Goal: Task Accomplishment & Management: Complete application form

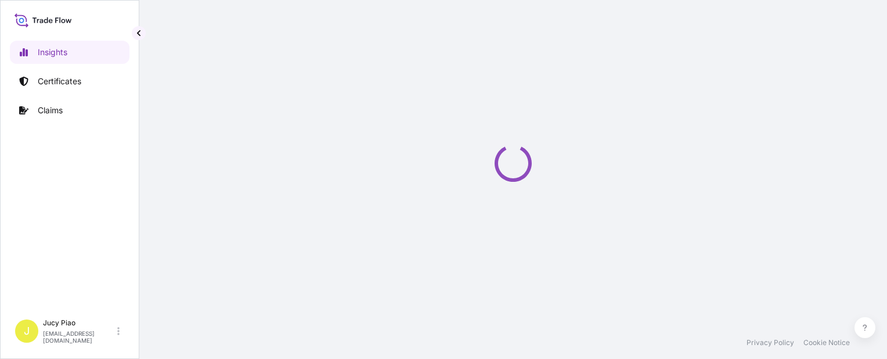
select select "2025"
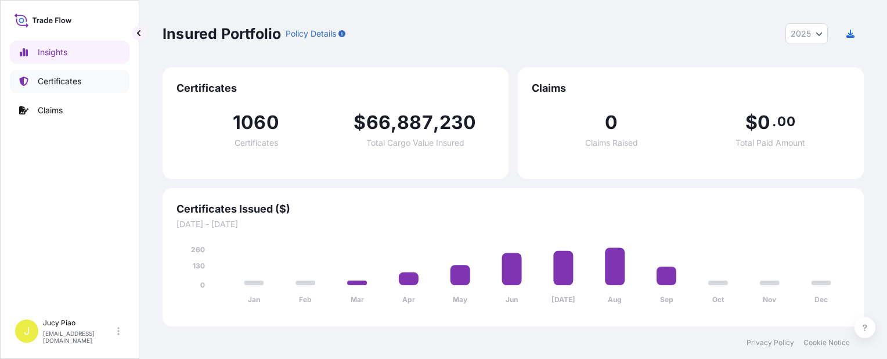
click at [55, 89] on link "Certificates" at bounding box center [70, 81] width 120 height 23
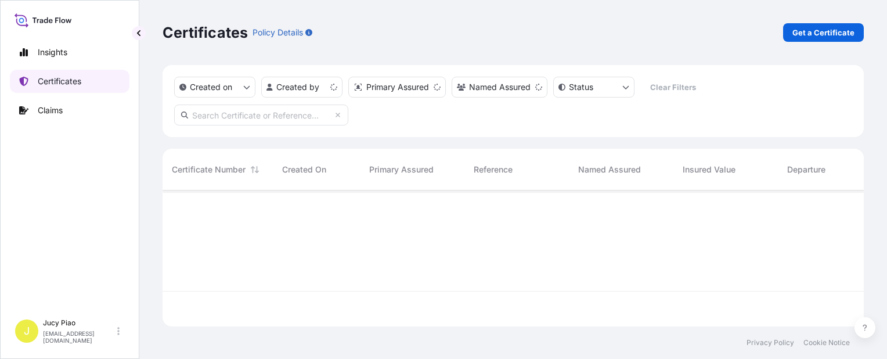
scroll to position [133, 692]
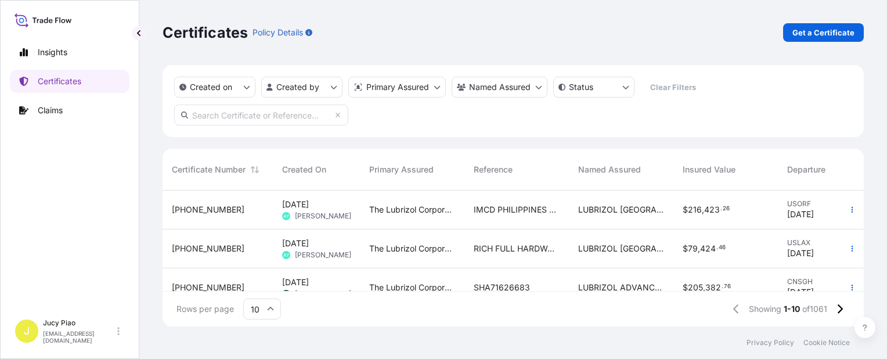
click at [504, 46] on div "Certificates Policy Details Get a Certificate" at bounding box center [513, 32] width 701 height 65
click at [811, 37] on p "Get a Certificate" at bounding box center [823, 33] width 62 height 12
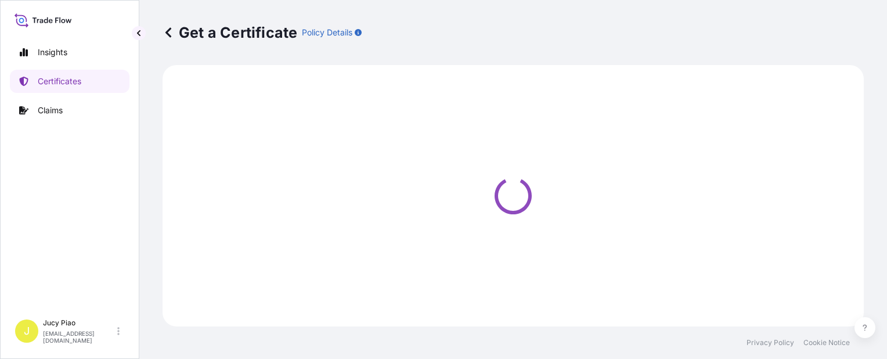
select select "Barge"
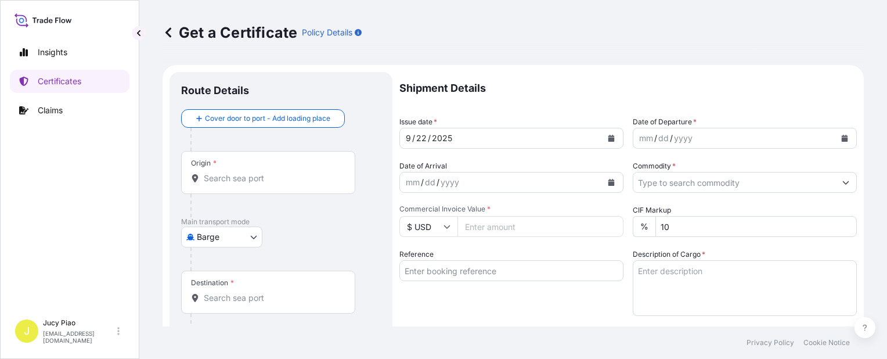
click at [207, 239] on body "Insights Certificates Claims J Jucy Piao [EMAIL_ADDRESS][DOMAIN_NAME] Get a Cer…" at bounding box center [443, 179] width 887 height 359
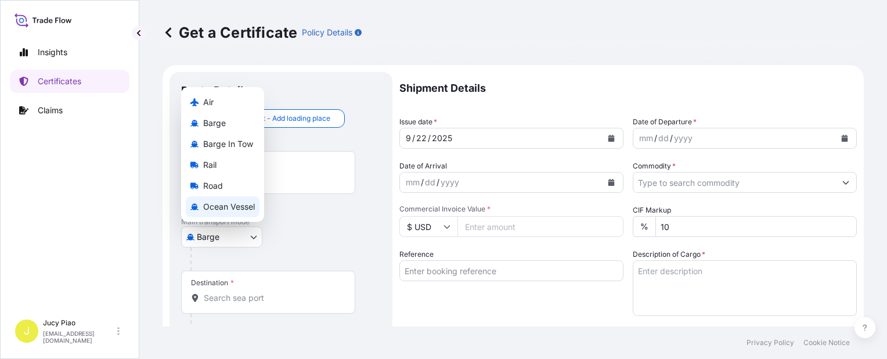
click at [217, 204] on span "Ocean Vessel" at bounding box center [229, 207] width 52 height 12
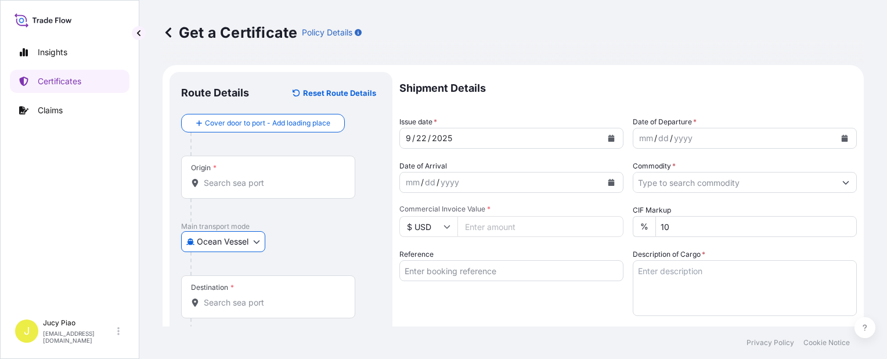
click at [455, 270] on input "Reference" at bounding box center [511, 270] width 224 height 21
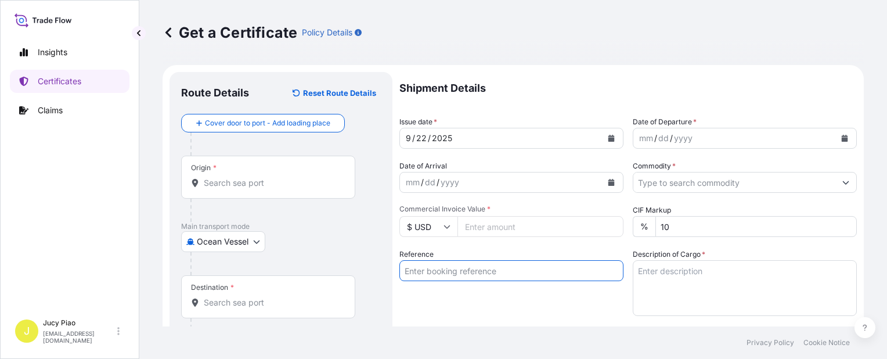
paste input "SNLFSHJL02EJ671"
type input "SNLFSHJL02EJ671"
click at [456, 298] on div "Reference SNLFSHJL02EJ671" at bounding box center [511, 281] width 224 height 67
click at [259, 183] on input "Origin *" at bounding box center [272, 183] width 137 height 12
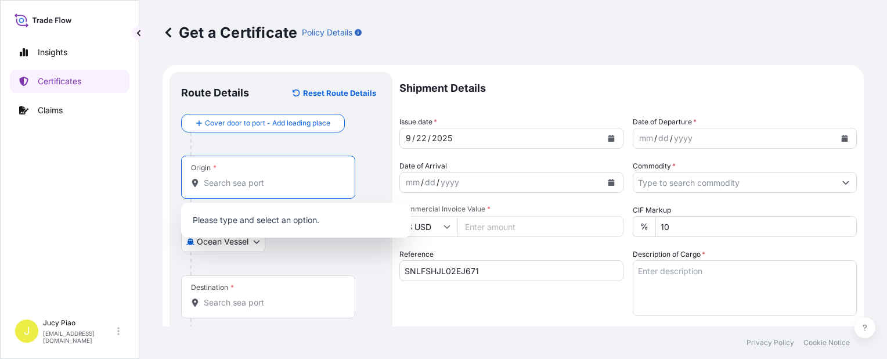
paste input "[GEOGRAPHIC_DATA],"
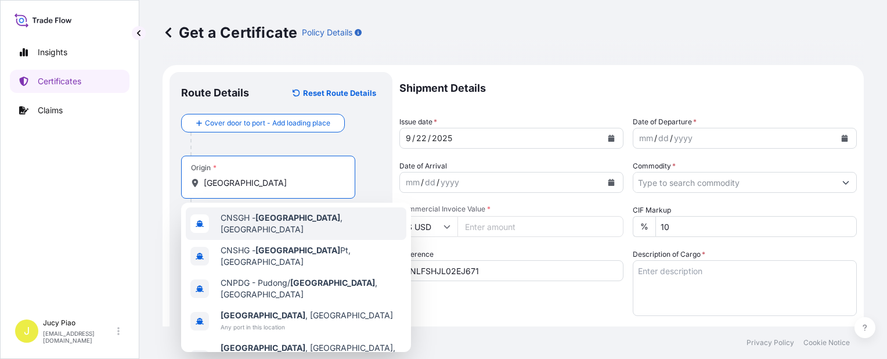
click at [246, 231] on div "CNSGH - [GEOGRAPHIC_DATA] , [GEOGRAPHIC_DATA]" at bounding box center [296, 223] width 221 height 33
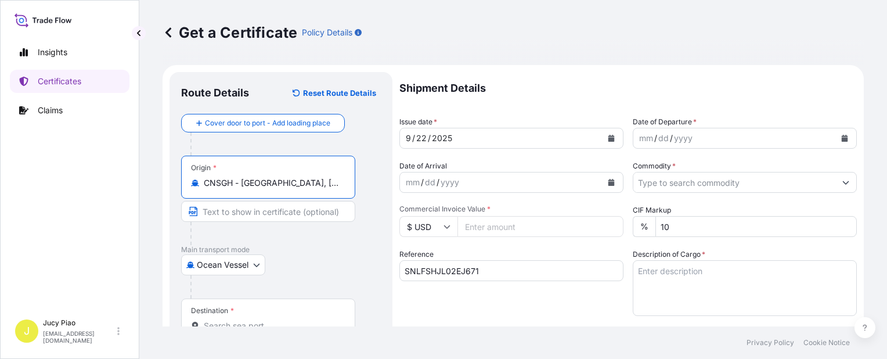
drag, startPoint x: 241, startPoint y: 186, endPoint x: 311, endPoint y: 187, distance: 69.1
click at [311, 187] on input "CNSGH - [GEOGRAPHIC_DATA], [GEOGRAPHIC_DATA]" at bounding box center [272, 183] width 137 height 12
type input "CNSGH - [GEOGRAPHIC_DATA], [GEOGRAPHIC_DATA]"
click at [258, 216] on input "Text to appear on certificate" at bounding box center [268, 211] width 174 height 21
paste input "[GEOGRAPHIC_DATA], [GEOGRAPHIC_DATA]"
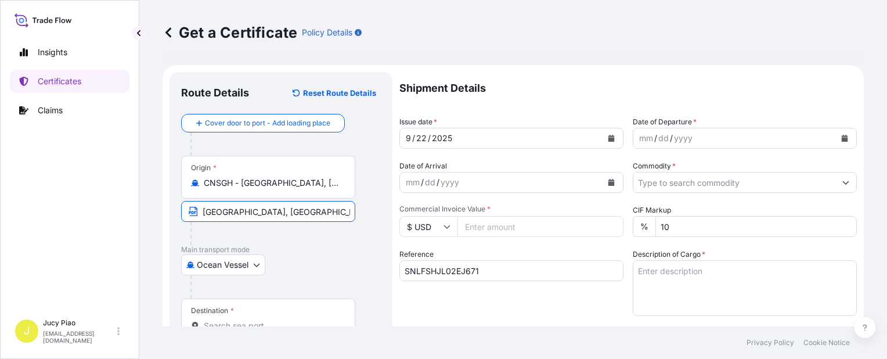
type input "[GEOGRAPHIC_DATA], [GEOGRAPHIC_DATA]"
click at [336, 266] on div "Ocean Vessel Air Barge Barge in Tow Rail Road [GEOGRAPHIC_DATA]" at bounding box center [281, 264] width 200 height 21
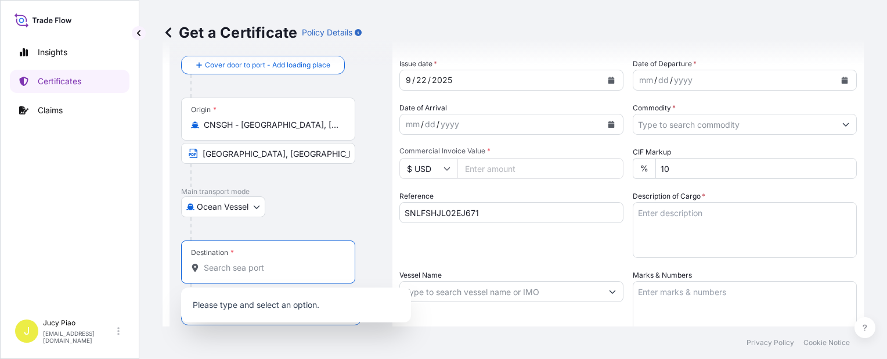
click at [299, 263] on input "Destination *" at bounding box center [272, 268] width 137 height 12
paste input "[GEOGRAPHIC_DATA]"
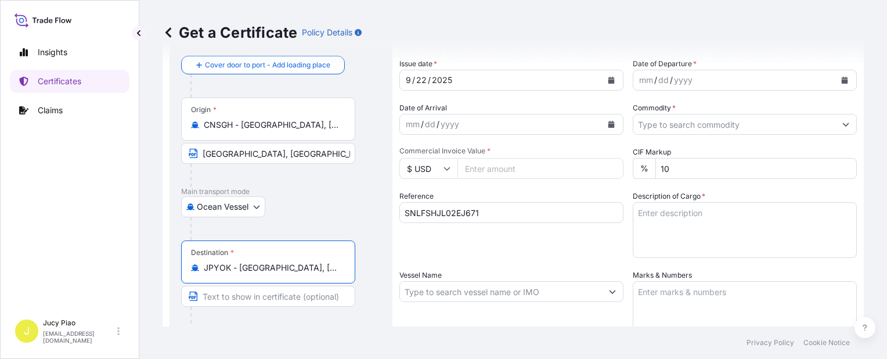
drag, startPoint x: 239, startPoint y: 266, endPoint x: 321, endPoint y: 273, distance: 82.1
click at [321, 273] on input "JPYOK - [GEOGRAPHIC_DATA], [GEOGRAPHIC_DATA]" at bounding box center [272, 268] width 137 height 12
type input "JPYOK - [GEOGRAPHIC_DATA], [GEOGRAPHIC_DATA]"
click at [284, 296] on input "Text to appear on certificate" at bounding box center [268, 296] width 174 height 21
paste input "[GEOGRAPHIC_DATA], [GEOGRAPHIC_DATA]"
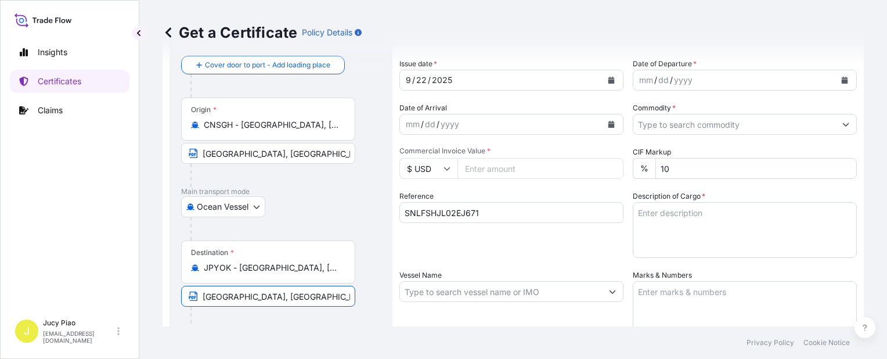
type input "[GEOGRAPHIC_DATA], [GEOGRAPHIC_DATA]"
click at [423, 78] on div "22" at bounding box center [421, 80] width 13 height 14
click at [418, 78] on div "22" at bounding box center [421, 80] width 13 height 14
click at [638, 81] on div "mm" at bounding box center [646, 80] width 16 height 14
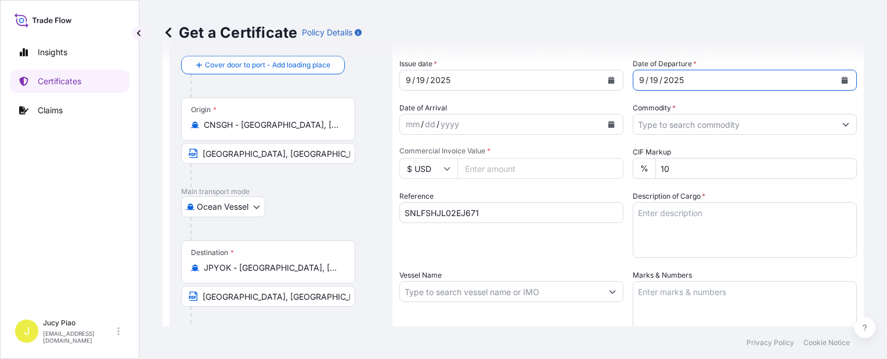
click at [674, 130] on input "Commodity *" at bounding box center [734, 124] width 202 height 21
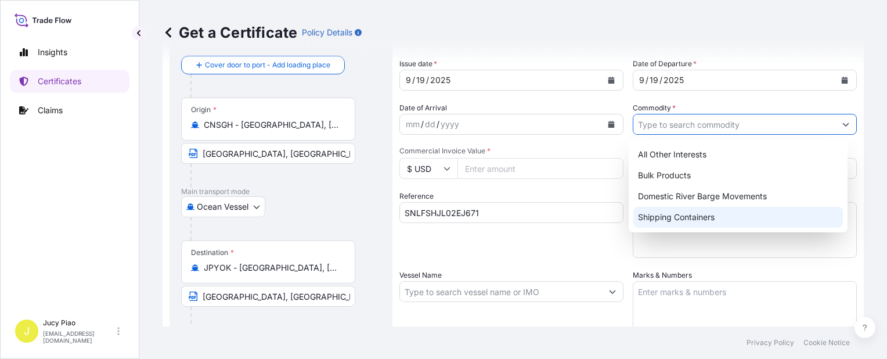
click at [669, 215] on div "Shipping Containers" at bounding box center [738, 217] width 210 height 21
type input "Shipping Containers"
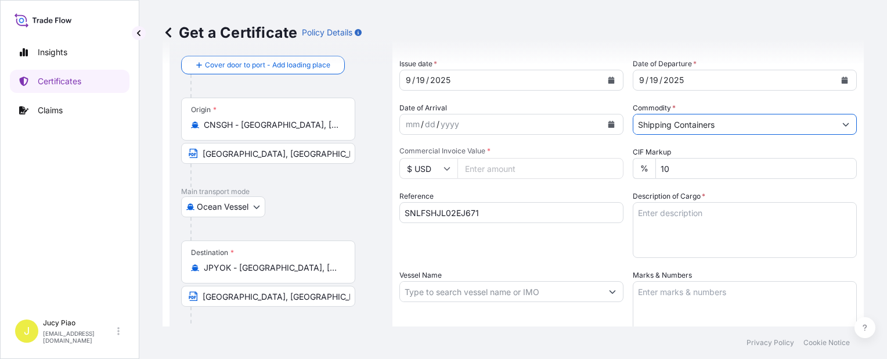
click at [490, 180] on div "Shipment Details Issue date * [DATE] Date of Departure * [DATE] Date of Arrival…" at bounding box center [627, 290] width 457 height 553
click at [451, 173] on input "$ USD" at bounding box center [428, 168] width 58 height 21
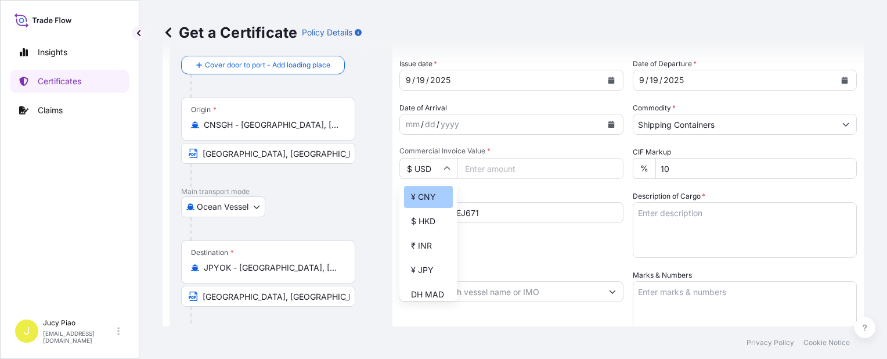
scroll to position [232, 0]
click at [427, 223] on div "¥ JPY" at bounding box center [428, 212] width 49 height 22
type input "¥ JPY"
click at [476, 168] on input "Commercial Invoice Value *" at bounding box center [540, 168] width 166 height 21
paste input "5248000"
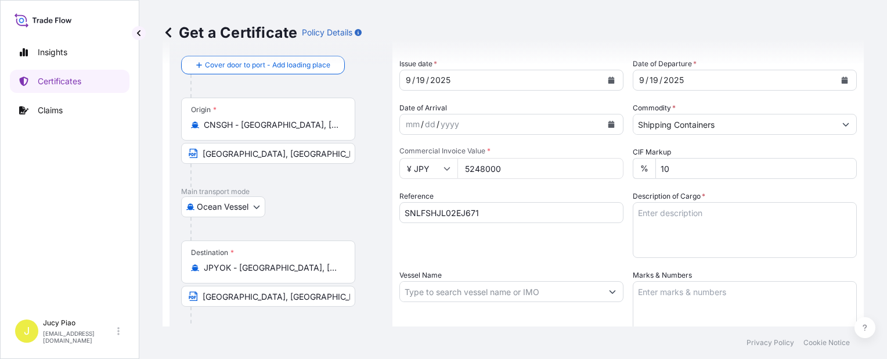
type input "5248000"
click at [667, 223] on textarea "Description of Cargo *" at bounding box center [745, 230] width 224 height 56
click at [664, 219] on textarea "Description of Cargo *" at bounding box center [745, 230] width 224 height 56
paste textarea "MERQUAT(TM) 3330PR POLYMER, 1H1 PLASTIC DRU 40 PALLETS (160 DRUMS)"
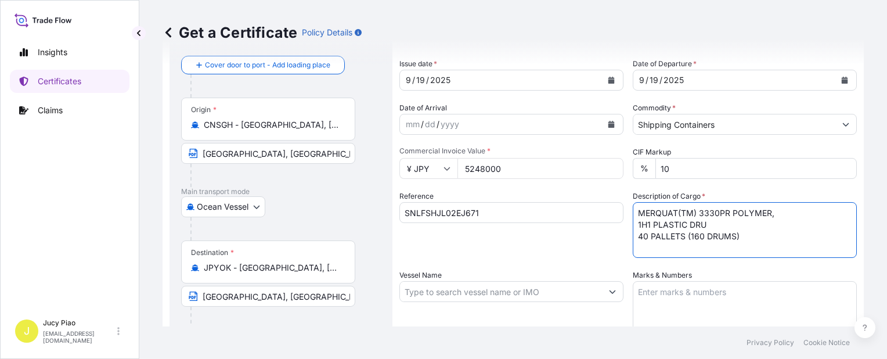
click at [633, 226] on textarea "MERQUAT(TM) 3330PR POLYMER, 1H1 PLASTIC DRU 40 PALLETS (160 DRUMS)" at bounding box center [745, 230] width 224 height 56
type textarea "MERQUAT(TM) 3330PR POLYMER, 1H1 PLASTIC DRU 40 PALLETS (160 DRUMS)"
click at [657, 289] on textarea "Marks & Numbers" at bounding box center [745, 310] width 224 height 58
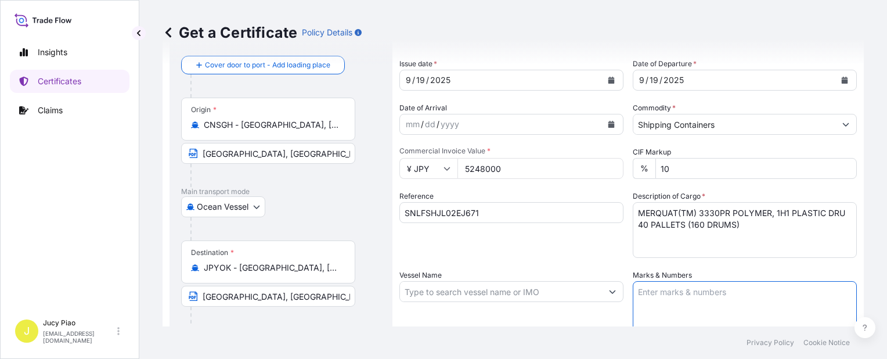
click at [657, 293] on textarea "Marks & Numbers" at bounding box center [745, 310] width 224 height 58
paste textarea "LUBRIZOL 502506000770 & 502506000771"
type textarea "LUBRIZOL 502506000770 & 502506000771"
click at [439, 295] on input "Vessel Name" at bounding box center [501, 291] width 202 height 21
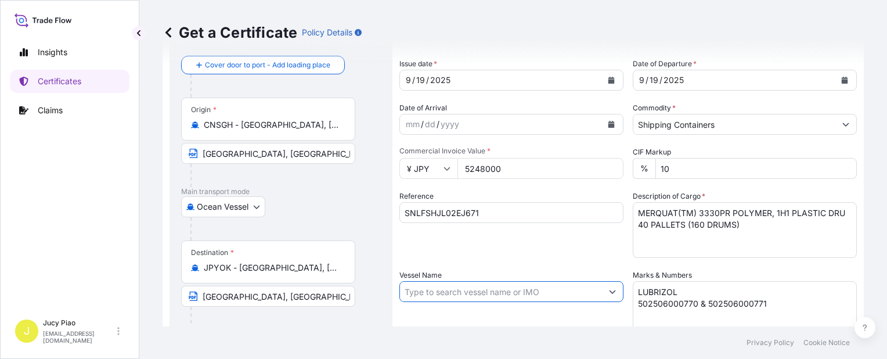
paste input "SINOTRANS SHANGHAI"
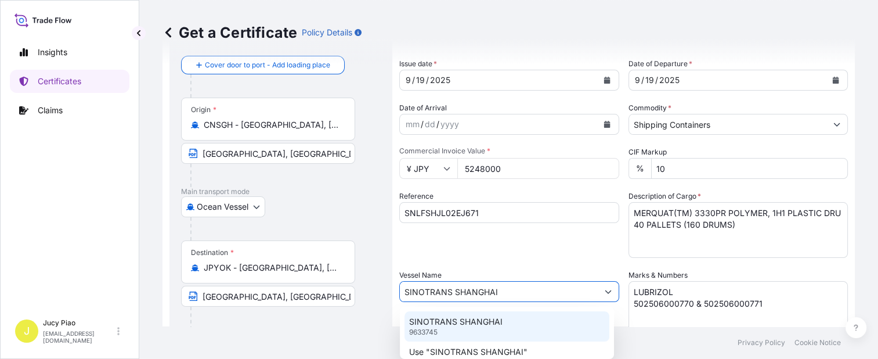
click at [445, 318] on p "SINOTRANS SHANGHAI" at bounding box center [455, 322] width 93 height 12
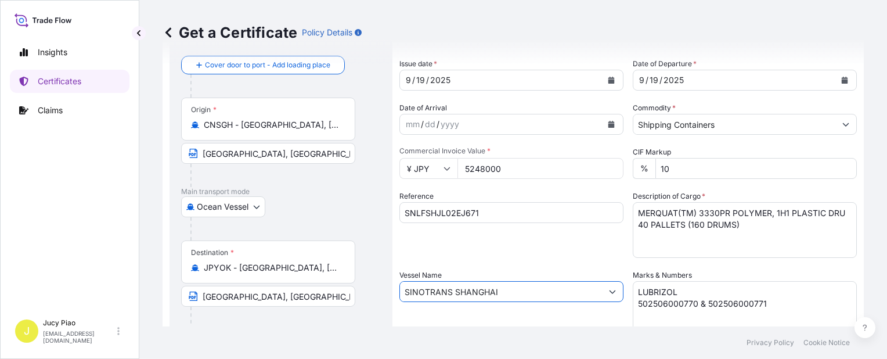
type input "SINOTRANS SHANGHAI"
click at [460, 252] on div "Reference SNLFSHJL02EJ671" at bounding box center [511, 223] width 224 height 67
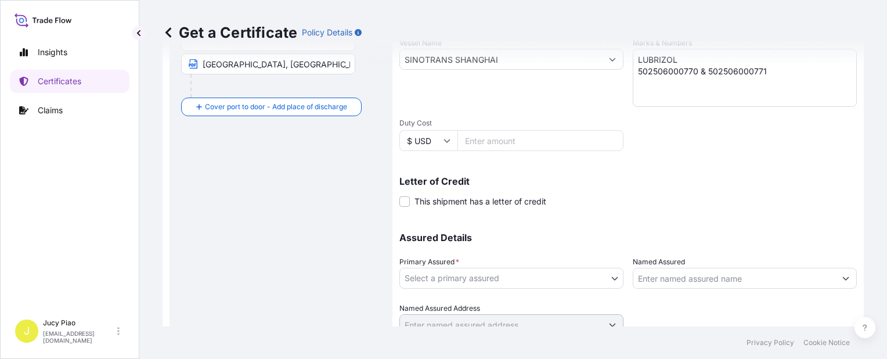
scroll to position [337, 0]
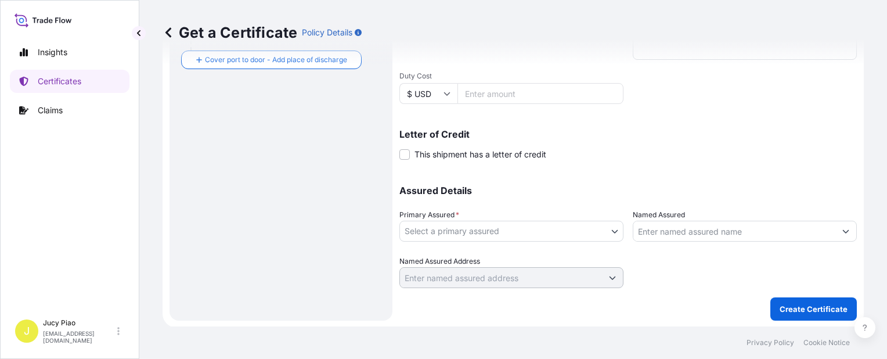
click at [452, 225] on body "0 options available. 2 options available. Insights Certificates Claims J Jucy P…" at bounding box center [443, 179] width 887 height 359
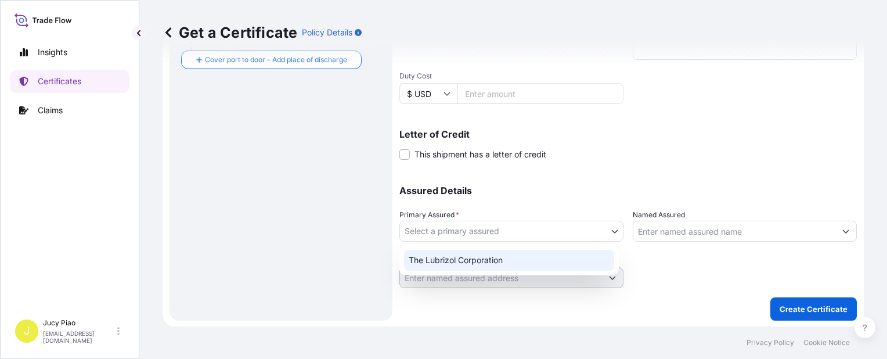
click at [430, 266] on div "The Lubrizol Corporation" at bounding box center [509, 260] width 210 height 21
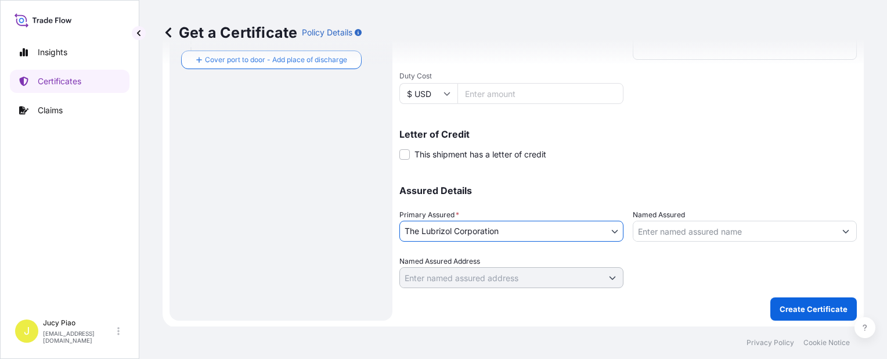
click at [659, 233] on input "Named Assured" at bounding box center [734, 231] width 202 height 21
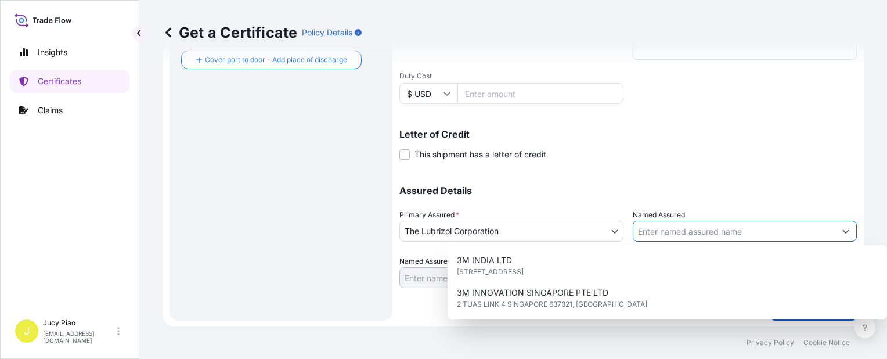
paste input "MATSUMOTO TRADING CO LTD"
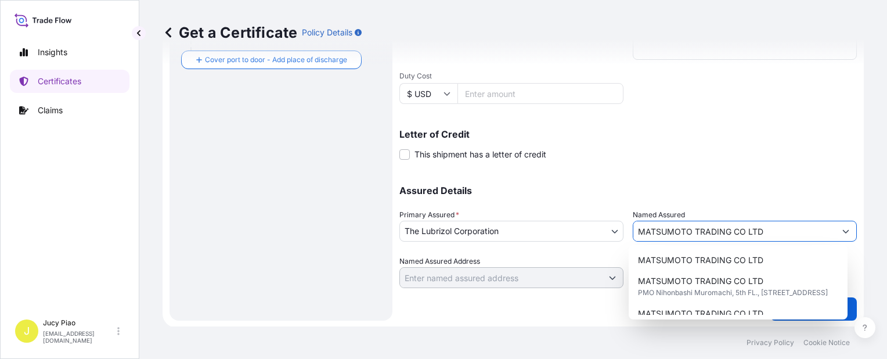
click at [658, 258] on span "MATSUMOTO TRADING CO LTD" at bounding box center [700, 260] width 125 height 12
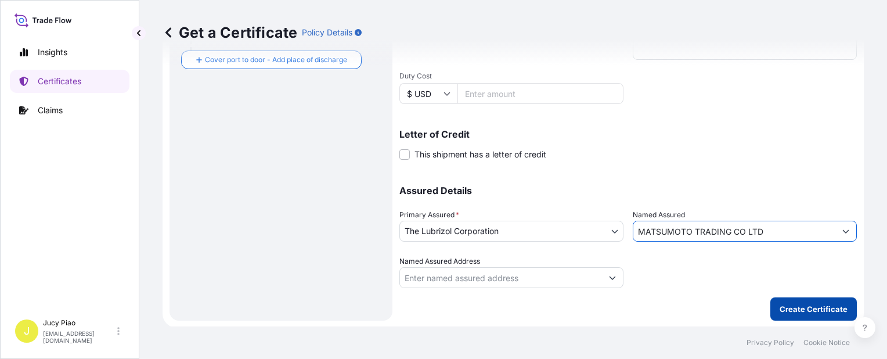
type input "MATSUMOTO TRADING CO LTD"
click at [807, 320] on form "Route Details Reset Route Details Cover door to port - Add loading place Place …" at bounding box center [513, 28] width 701 height 600
click at [781, 308] on p "Create Certificate" at bounding box center [813, 309] width 68 height 12
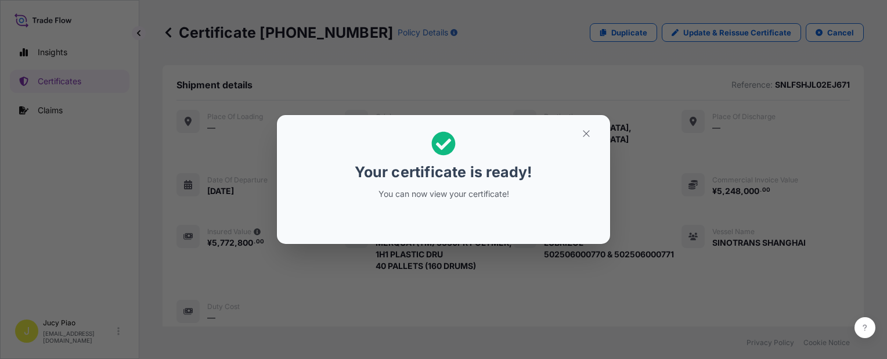
click at [571, 130] on h2 "Your certificate is ready! You can now view your certificate!" at bounding box center [443, 165] width 315 height 82
click at [594, 131] on button "button" at bounding box center [586, 133] width 29 height 19
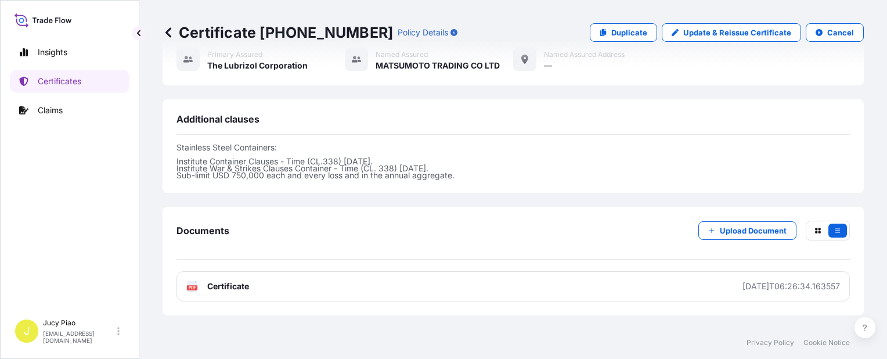
scroll to position [393, 0]
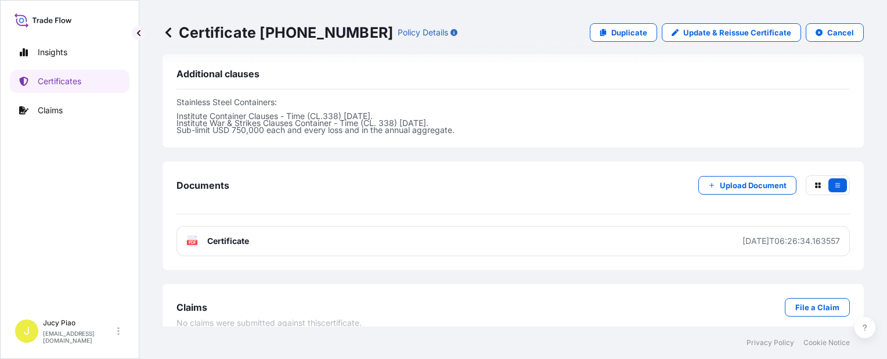
click at [598, 210] on div "Documents Upload Document PDF Certificate [DATE]T06:26:34.163557" at bounding box center [512, 215] width 673 height 81
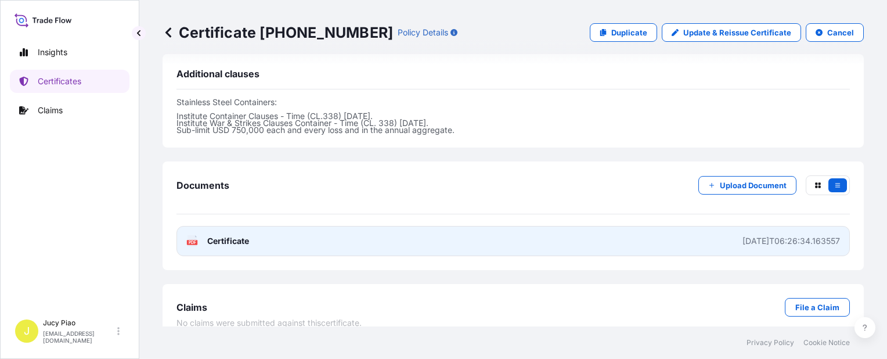
click at [599, 226] on link "PDF Certificate [DATE]T06:26:34.163557" at bounding box center [512, 241] width 673 height 30
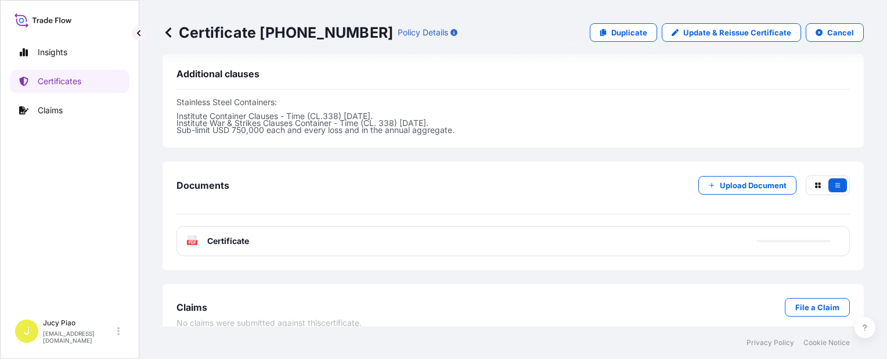
click at [633, 28] on p "Duplicate" at bounding box center [629, 33] width 36 height 12
select select "Ocean Vessel"
select select "31566"
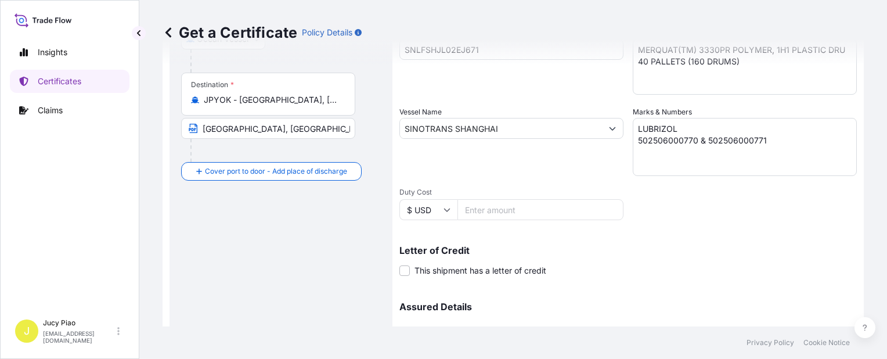
scroll to position [163, 0]
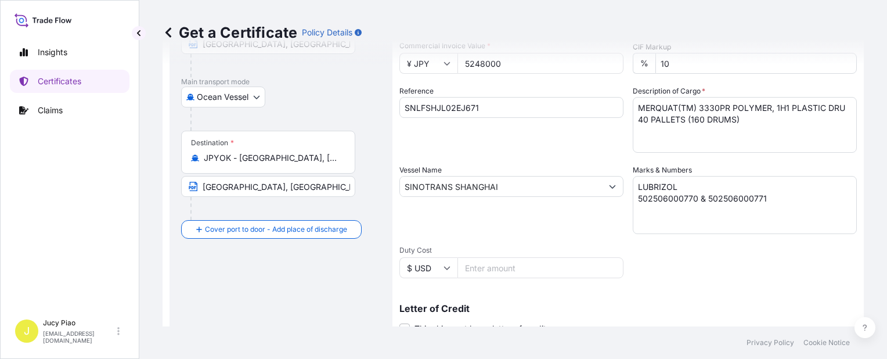
click at [486, 101] on input "SNLFSHJL02EJ671" at bounding box center [511, 107] width 224 height 21
click at [487, 108] on input "SNLFSHJL02EJ671" at bounding box center [511, 107] width 224 height 21
click at [312, 109] on form "Route Details Cover door to port - Add loading place Place of loading Road / [G…" at bounding box center [513, 202] width 701 height 600
paste input "67"
type input "SNLFSHJL02EJ667"
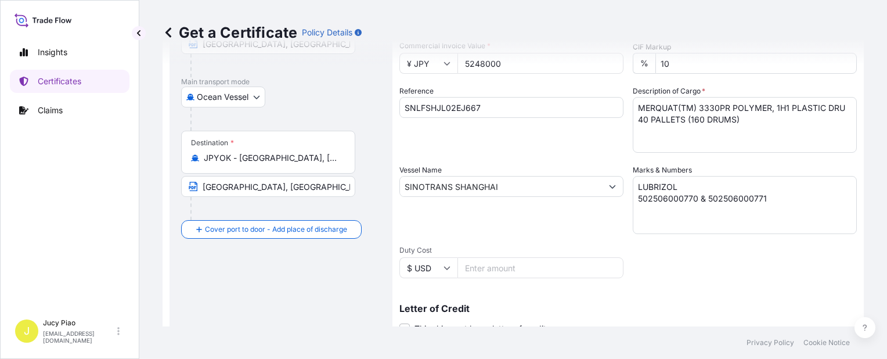
click at [488, 153] on div "Shipment Details Issue date * [DATE] Date of Departure * [DATE] Date of Arrival…" at bounding box center [627, 185] width 457 height 553
drag, startPoint x: 727, startPoint y: 205, endPoint x: 757, endPoint y: 206, distance: 29.6
click at [728, 205] on textarea "LUBRIZOL 502506000770 & 502506000771" at bounding box center [745, 205] width 224 height 58
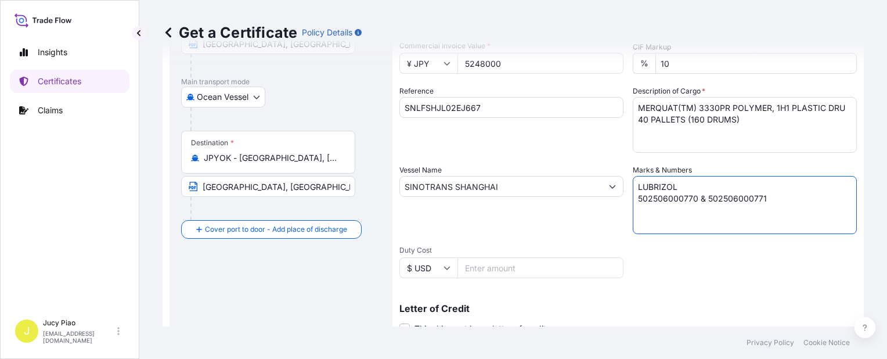
drag, startPoint x: 768, startPoint y: 200, endPoint x: 532, endPoint y: 158, distance: 239.4
click at [541, 165] on div "Shipment Details Issue date * [DATE] Date of Departure * [DATE] Date of Arrival…" at bounding box center [627, 185] width 457 height 553
paste textarea "6"
type textarea "LUBRIZOL 502506000761"
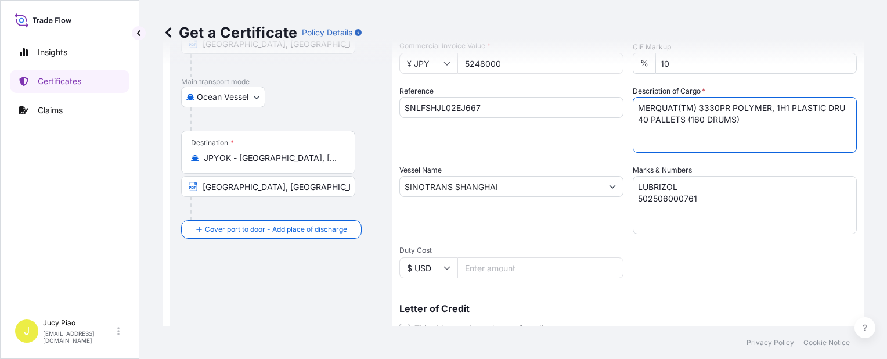
click at [742, 125] on textarea "MERQUAT(TM) 3330PR POLYMER, 1H1 PLASTIC DRU 40 PALLETS (160 DRUMS)" at bounding box center [745, 125] width 224 height 56
drag, startPoint x: 748, startPoint y: 125, endPoint x: 480, endPoint y: 75, distance: 272.3
click at [481, 77] on div "Shipment Details Issue date * [DATE] Date of Departure * [DATE] Date of Arrival…" at bounding box center [627, 185] width 457 height 553
paste textarea "550 POLYMER,25L BLU HDPE PAI MERQUAT(TM) 550PR POLYMER,25L BLU HDPE P MERQUAT(T…"
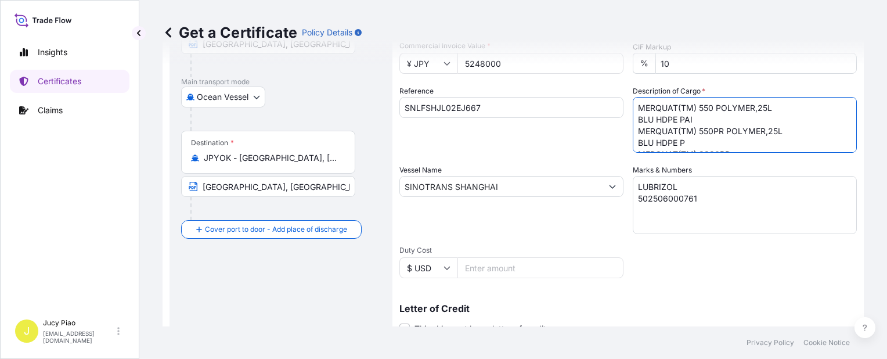
scroll to position [100, 0]
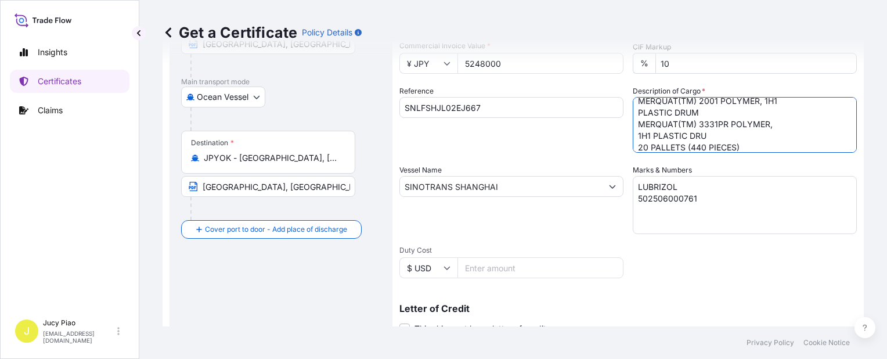
click at [633, 115] on textarea "MERQUAT(TM) 3330PR POLYMER, 1H1 PLASTIC DRU 40 PALLETS (160 DRUMS)" at bounding box center [745, 125] width 224 height 56
click at [634, 138] on textarea "MERQUAT(TM) 3330PR POLYMER, 1H1 PLASTIC DRU 40 PALLETS (160 DRUMS)" at bounding box center [745, 125] width 224 height 56
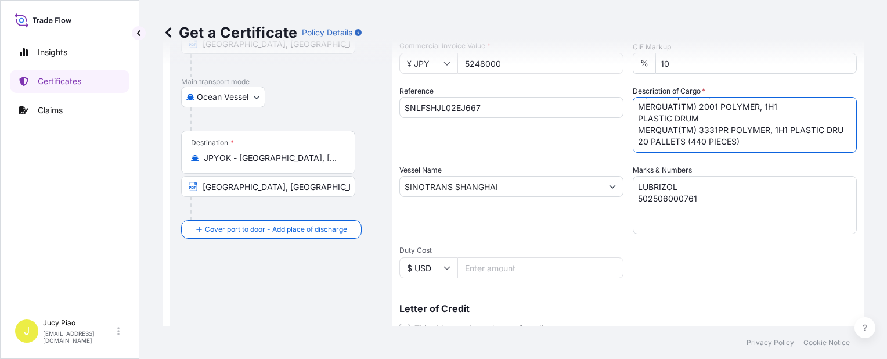
click at [634, 116] on textarea "MERQUAT(TM) 3330PR POLYMER, 1H1 PLASTIC DRU 40 PALLETS (160 DRUMS)" at bounding box center [745, 125] width 224 height 56
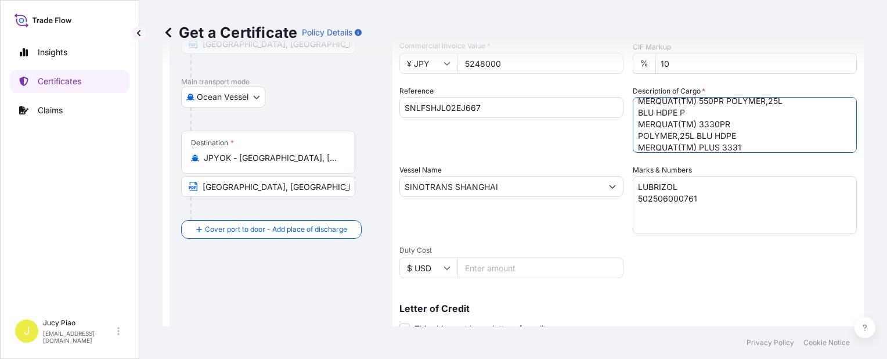
click at [634, 147] on textarea "MERQUAT(TM) 3330PR POLYMER, 1H1 PLASTIC DRU 40 PALLETS (160 DRUMS)" at bounding box center [745, 125] width 224 height 56
click at [635, 134] on textarea "MERQUAT(TM) 3330PR POLYMER, 1H1 PLASTIC DRU 40 PALLETS (160 DRUMS)" at bounding box center [745, 125] width 224 height 56
click at [634, 113] on textarea "MERQUAT(TM) 3330PR POLYMER, 1H1 PLASTIC DRU 40 PALLETS (160 DRUMS)" at bounding box center [745, 125] width 224 height 56
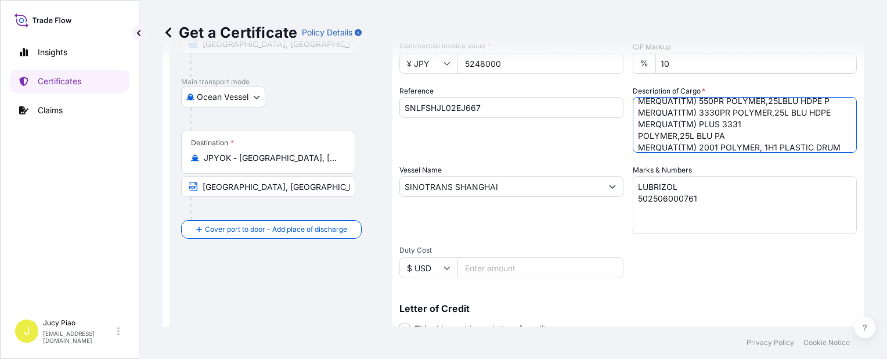
scroll to position [19, 0]
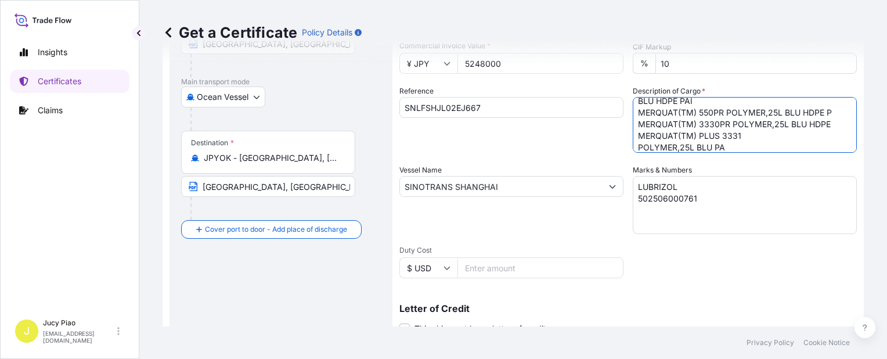
click at [634, 147] on textarea "MERQUAT(TM) 3330PR POLYMER, 1H1 PLASTIC DRU 40 PALLETS (160 DRUMS)" at bounding box center [745, 125] width 224 height 56
click at [634, 104] on textarea "MERQUAT(TM) 3330PR POLYMER, 1H1 PLASTIC DRU 40 PALLETS (160 DRUMS)" at bounding box center [745, 125] width 224 height 56
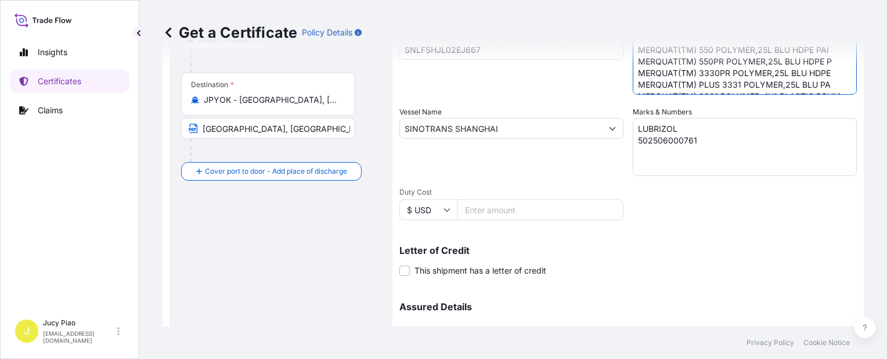
scroll to position [163, 0]
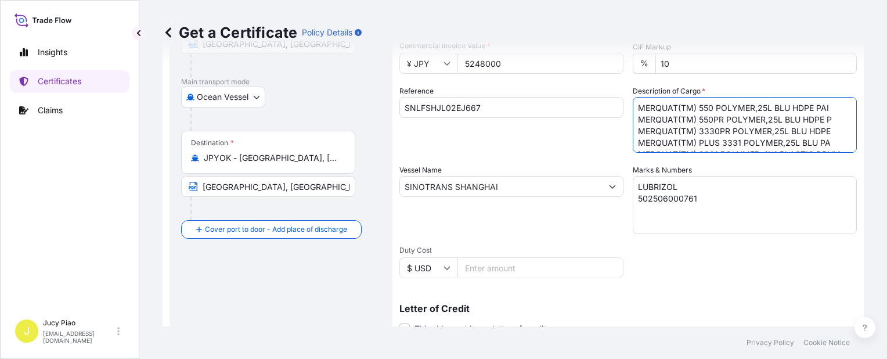
type textarea "MERQUAT(TM) 550 POLYMER,25L BLU HDPE PAI MERQUAT(TM) 550PR POLYMER,25L BLU HDPE…"
click at [511, 59] on div "Get a Certificate Policy Details" at bounding box center [513, 32] width 701 height 65
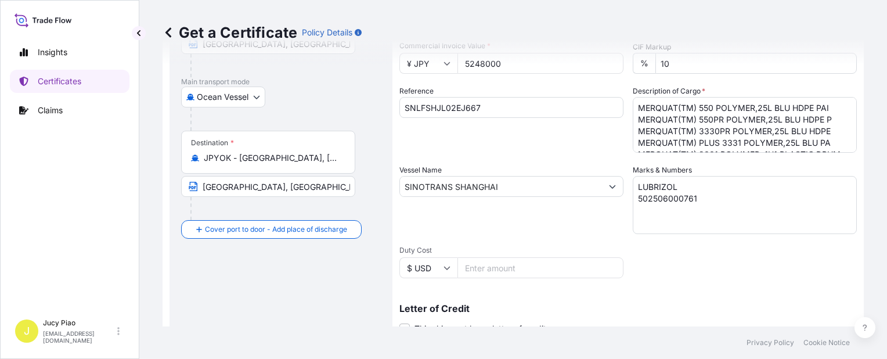
drag, startPoint x: 525, startPoint y: 62, endPoint x: 456, endPoint y: 64, distance: 69.1
click at [421, 53] on div "Get a Certificate Policy Details" at bounding box center [513, 32] width 701 height 65
click at [503, 66] on input "5248000" at bounding box center [540, 63] width 166 height 21
drag, startPoint x: 513, startPoint y: 67, endPoint x: 390, endPoint y: 52, distance: 124.0
click at [390, 52] on div "Get a Certificate Policy Details Route Details Cover door to port - Add loading…" at bounding box center [513, 163] width 748 height 326
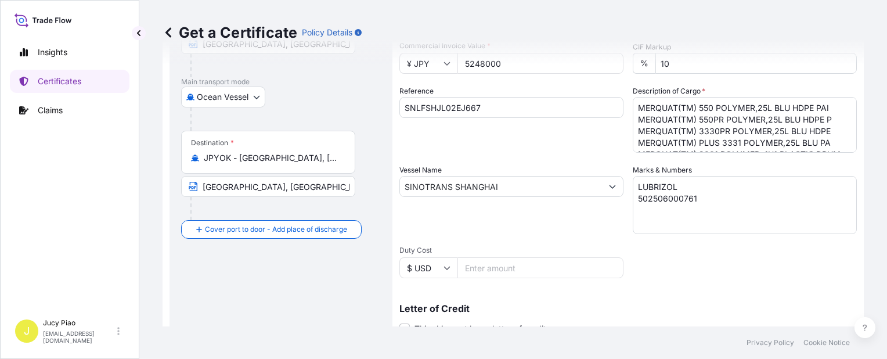
paste input "72848"
type input "5728480"
click at [533, 144] on div "Reference SNLFSHJL02EJ667" at bounding box center [511, 118] width 224 height 67
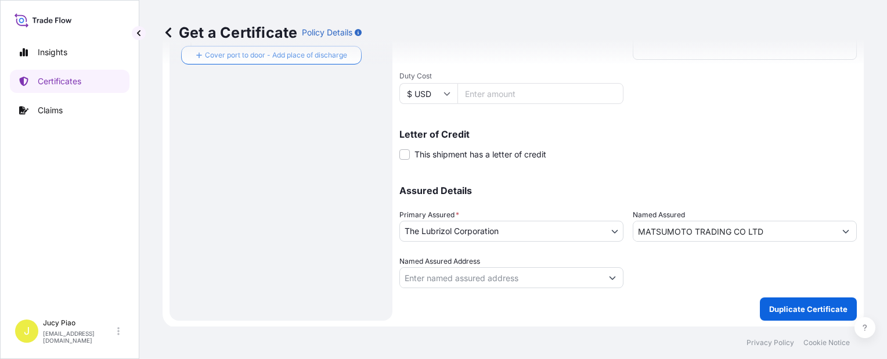
click at [770, 295] on div "Shipment Details Issue date * [DATE] Date of Departure * [DATE] Date of Arrival…" at bounding box center [627, 28] width 457 height 586
click at [774, 315] on button "Duplicate Certificate" at bounding box center [808, 308] width 97 height 23
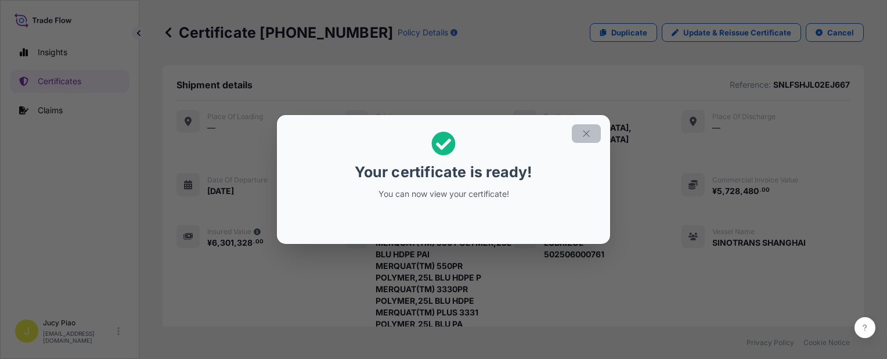
click at [584, 136] on icon "button" at bounding box center [586, 133] width 6 height 6
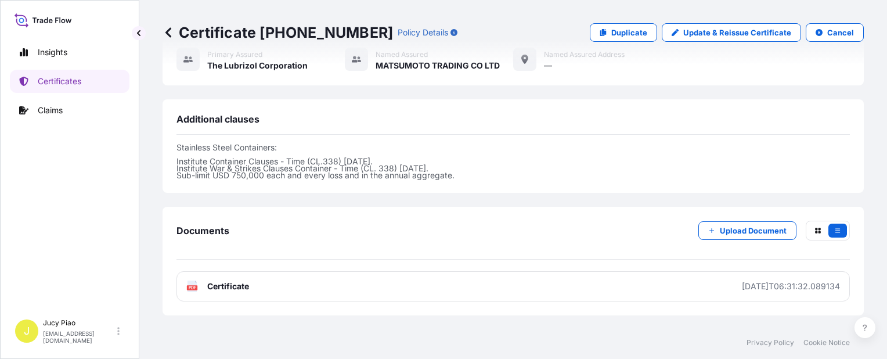
scroll to position [510, 0]
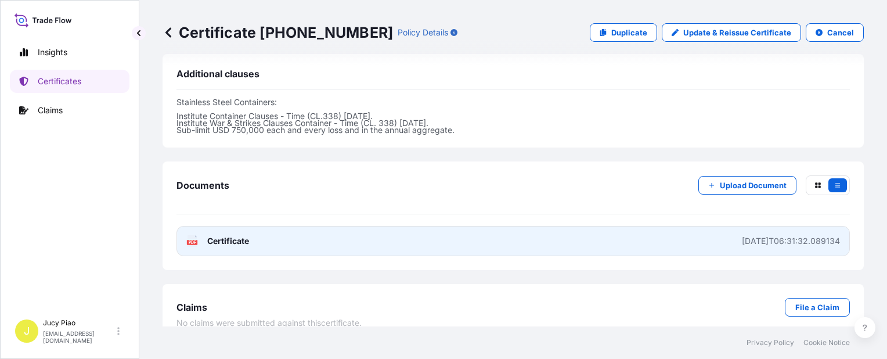
click at [446, 232] on link "PDF Certificate [DATE]T06:31:32.089134" at bounding box center [512, 241] width 673 height 30
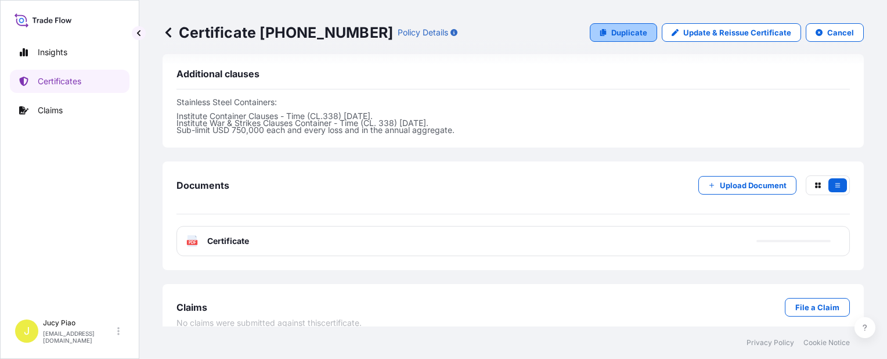
click at [613, 34] on p "Duplicate" at bounding box center [629, 33] width 36 height 12
select select "Ocean Vessel"
select select "31566"
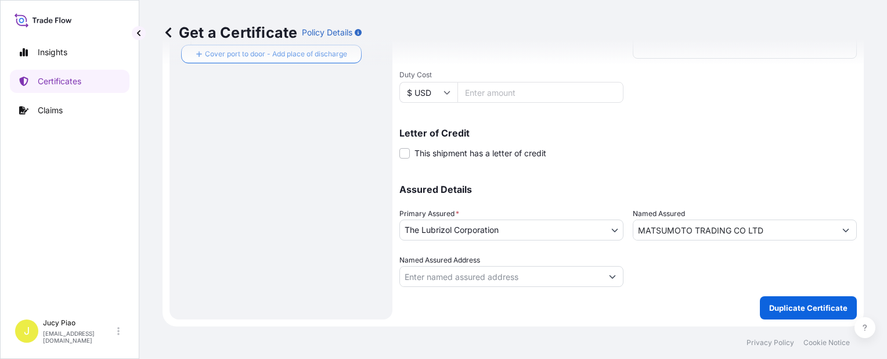
scroll to position [337, 0]
click at [625, 189] on p "Assured Details" at bounding box center [627, 190] width 457 height 9
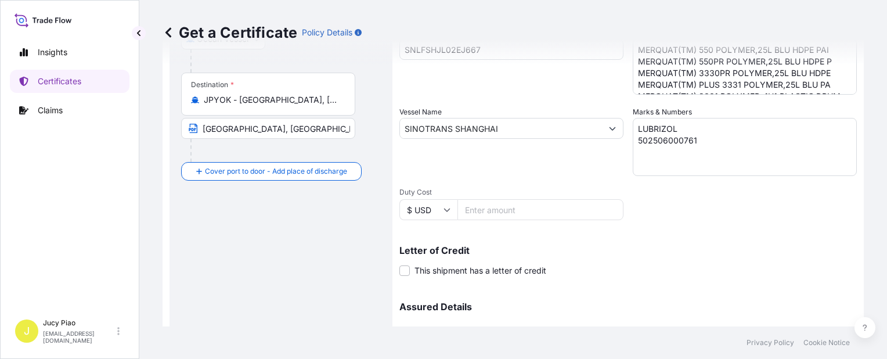
scroll to position [163, 0]
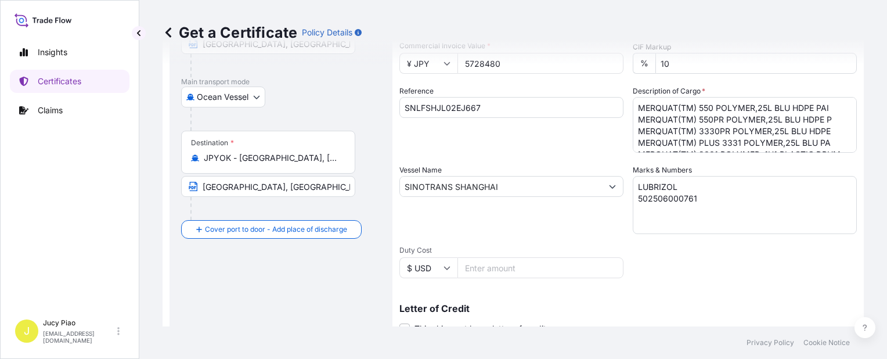
click at [490, 107] on input "SNLFSHJL02EJ667" at bounding box center [511, 107] width 224 height 21
drag, startPoint x: 498, startPoint y: 103, endPoint x: 329, endPoint y: 103, distance: 168.9
click at [281, 92] on form "Route Details Cover door to port - Add loading place Place of loading Road / [G…" at bounding box center [513, 202] width 701 height 600
paste input "9"
type input "SNLFSHJL02EJ669"
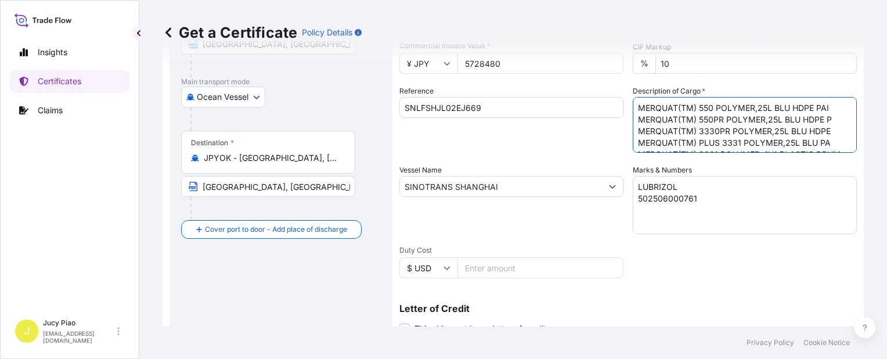
click at [637, 115] on textarea "MERQUAT(TM) 550 POLYMER,25L BLU HDPE PAI MERQUAT(TM) 550PR POLYMER,25L BLU HDPE…" at bounding box center [745, 125] width 224 height 56
drag, startPoint x: 634, startPoint y: 108, endPoint x: 771, endPoint y: 151, distance: 143.0
click at [771, 151] on textarea "MERQUAT(TM) 550 POLYMER,25L BLU HDPE PAI MERQUAT(TM) 550PR POLYMER,25L BLU HDPE…" at bounding box center [745, 125] width 224 height 56
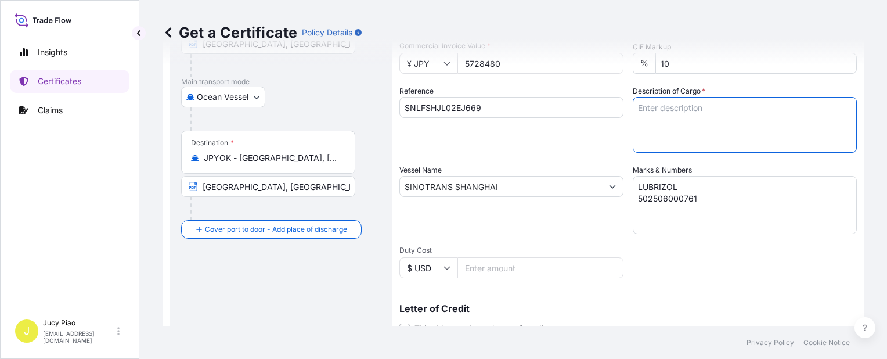
scroll to position [0, 0]
paste textarea "MERQUAT(TM) 100 POLYMER, 1H1 PLASTIC DRUM MERQUAT(TM) 550 POLYMER, 1H1 PLASTIC …"
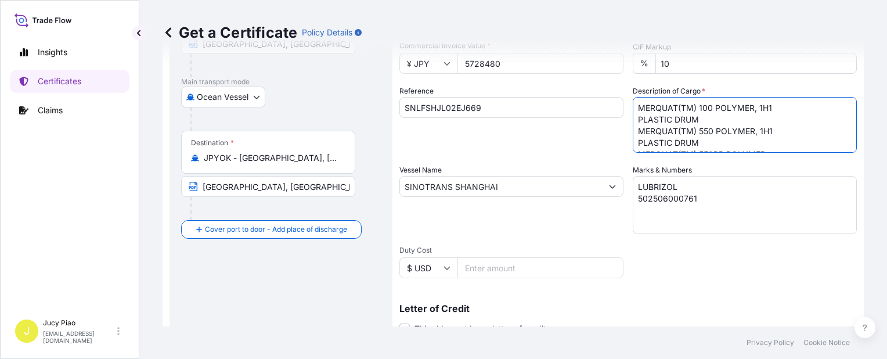
scroll to position [77, 0]
click at [636, 134] on textarea "MERQUAT(TM) 550 POLYMER,25L BLU HDPE PAI MERQUAT(TM) 550PR POLYMER,25L BLU HDPE…" at bounding box center [745, 125] width 224 height 56
click at [636, 117] on textarea "MERQUAT(TM) 550 POLYMER,25L BLU HDPE PAI MERQUAT(TM) 550PR POLYMER,25L BLU HDPE…" at bounding box center [745, 125] width 224 height 56
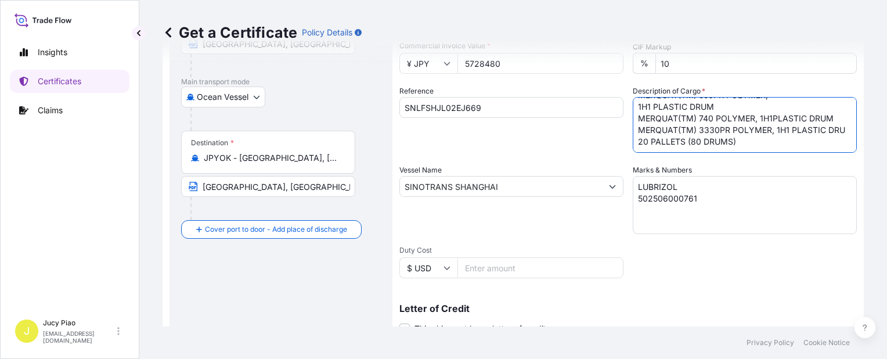
scroll to position [65, 0]
click at [633, 102] on textarea "MERQUAT(TM) 550 POLYMER,25L BLU HDPE PAI MERQUAT(TM) 550PR POLYMER,25L BLU HDPE…" at bounding box center [745, 125] width 224 height 56
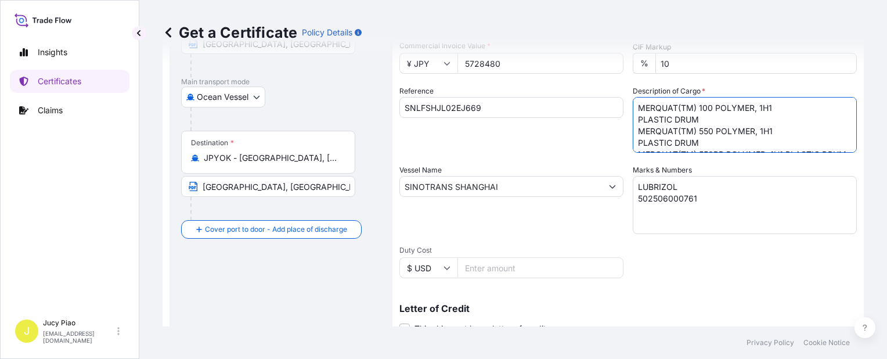
click at [633, 139] on textarea "MERQUAT(TM) 550 POLYMER,25L BLU HDPE PAI MERQUAT(TM) 550PR POLYMER,25L BLU HDPE…" at bounding box center [745, 125] width 224 height 56
click at [633, 121] on textarea "MERQUAT(TM) 550 POLYMER,25L BLU HDPE PAI MERQUAT(TM) 550PR POLYMER,25L BLU HDPE…" at bounding box center [745, 125] width 224 height 56
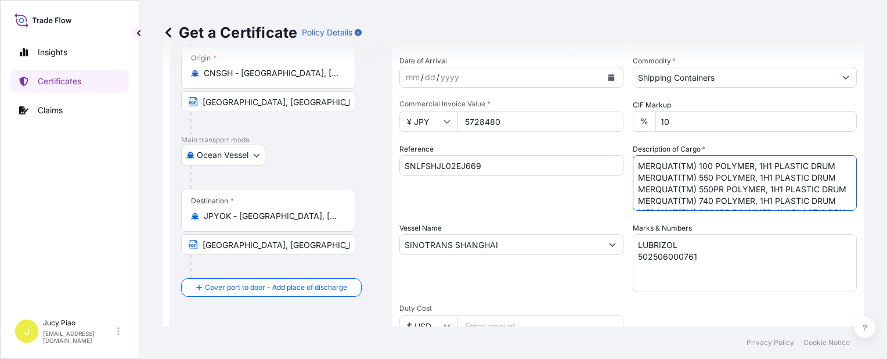
scroll to position [47, 0]
type textarea "MERQUAT(TM) 100 POLYMER, 1H1 PLASTIC DRUM MERQUAT(TM) 550 POLYMER, 1H1 PLASTIC …"
click at [708, 263] on textarea "LUBRIZOL 502506000761" at bounding box center [745, 263] width 224 height 58
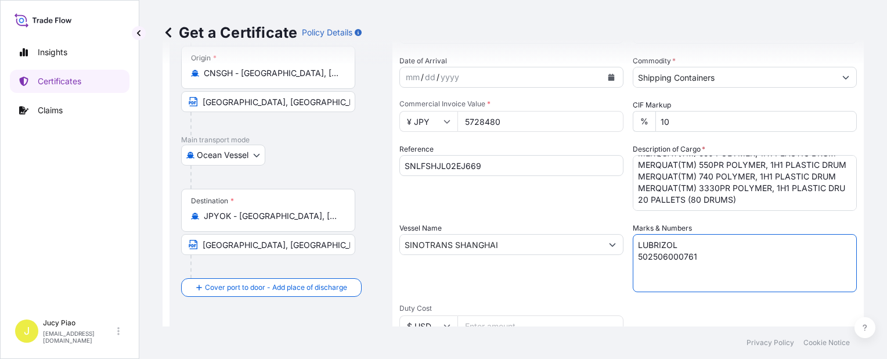
drag, startPoint x: 717, startPoint y: 263, endPoint x: 557, endPoint y: 226, distance: 164.3
click at [573, 240] on div "Shipment Details Issue date * [DATE] Date of Departure * [DATE] Date of Arrival…" at bounding box center [627, 243] width 457 height 553
paste textarea "5 & 502506000767"
type textarea "LUBRIZOL 502506000765 & 502506000767"
click at [604, 284] on div "Vessel Name SINOTRANS [GEOGRAPHIC_DATA]" at bounding box center [511, 257] width 224 height 70
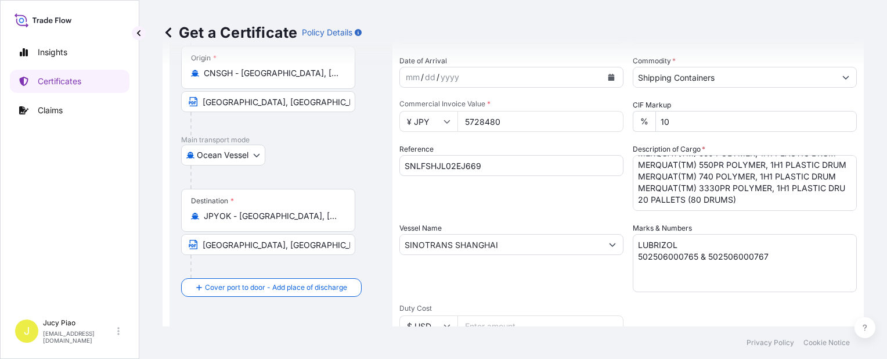
click at [506, 121] on input "5728480" at bounding box center [540, 121] width 166 height 21
drag, startPoint x: 513, startPoint y: 121, endPoint x: 420, endPoint y: 106, distance: 94.0
click at [422, 106] on div "Commercial Invoice Value * ¥ JPY 5728480" at bounding box center [511, 115] width 224 height 33
paste input "333536"
type input "5333536"
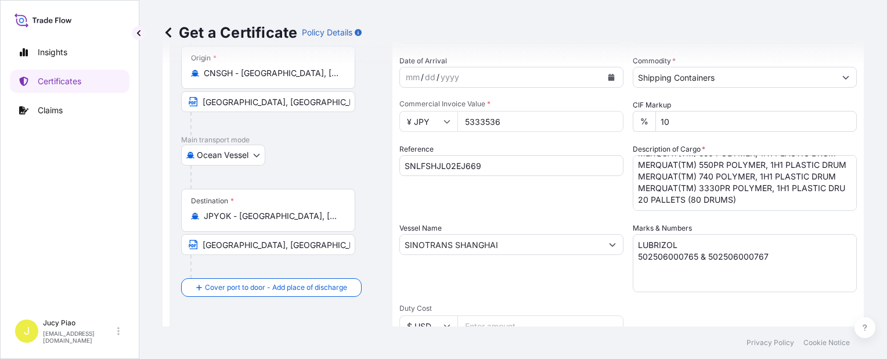
click at [572, 201] on div "Reference SNLFSHJL02EJ669" at bounding box center [511, 176] width 224 height 67
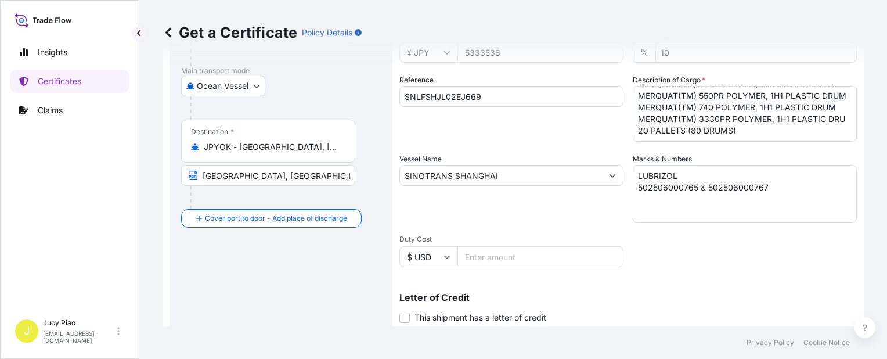
scroll to position [337, 0]
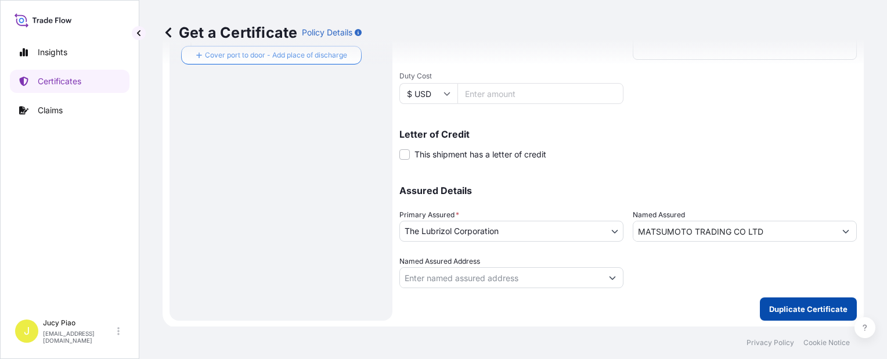
click at [789, 317] on button "Duplicate Certificate" at bounding box center [808, 308] width 97 height 23
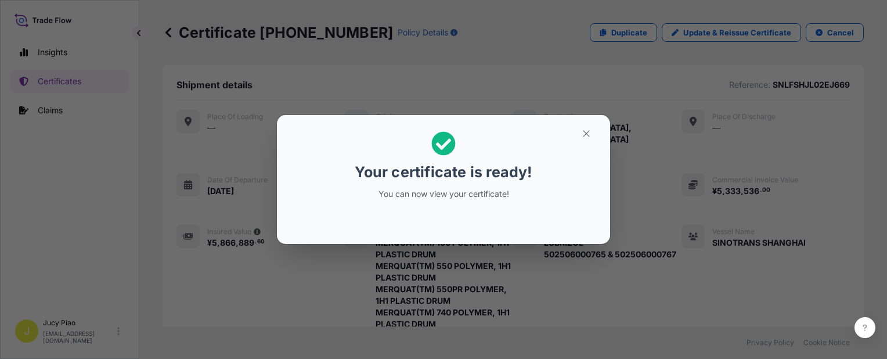
click at [583, 131] on icon "button" at bounding box center [586, 133] width 10 height 10
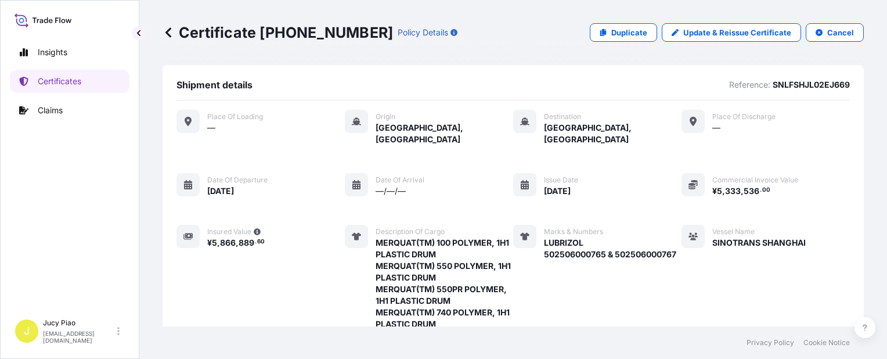
click at [655, 133] on div "Place of Loading — Origin [GEOGRAPHIC_DATA], [GEOGRAPHIC_DATA] Destination [GEO…" at bounding box center [512, 263] width 673 height 306
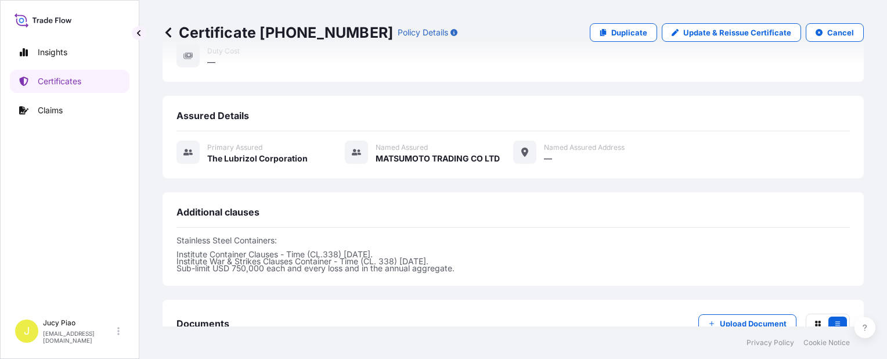
scroll to position [464, 0]
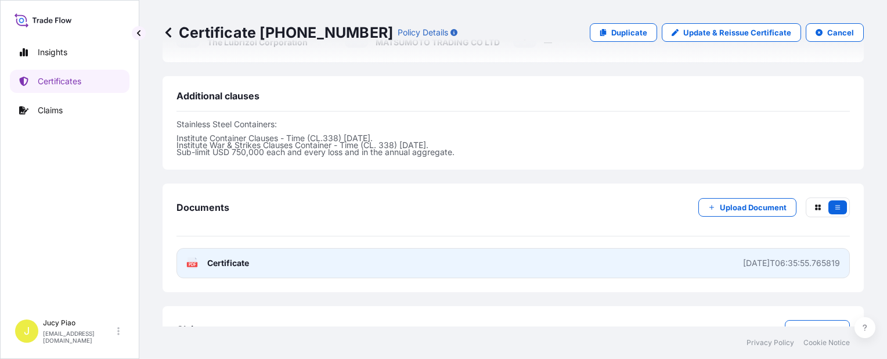
click at [598, 248] on link "PDF Certificate [DATE]T06:35:55.765819" at bounding box center [512, 263] width 673 height 30
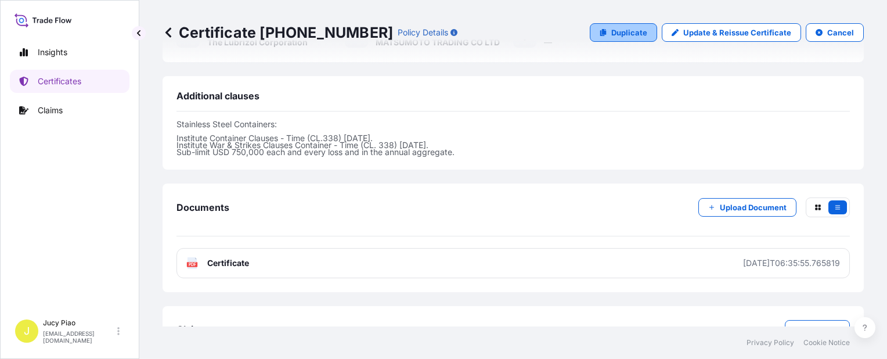
click at [629, 31] on p "Duplicate" at bounding box center [629, 33] width 36 height 12
select select "Ocean Vessel"
select select "31566"
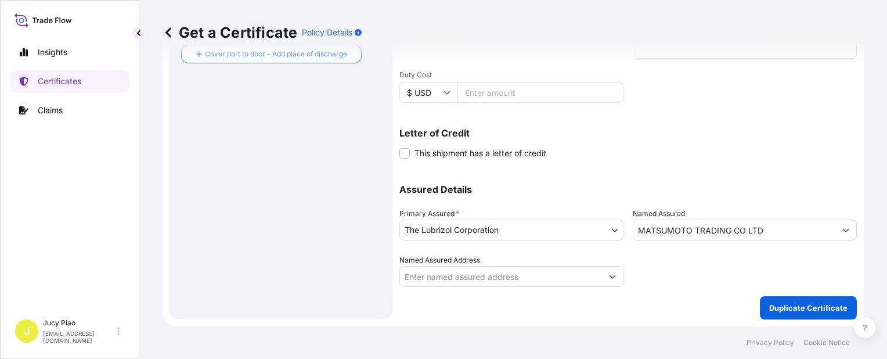
scroll to position [337, 0]
click at [541, 189] on p "Assured Details" at bounding box center [627, 190] width 457 height 9
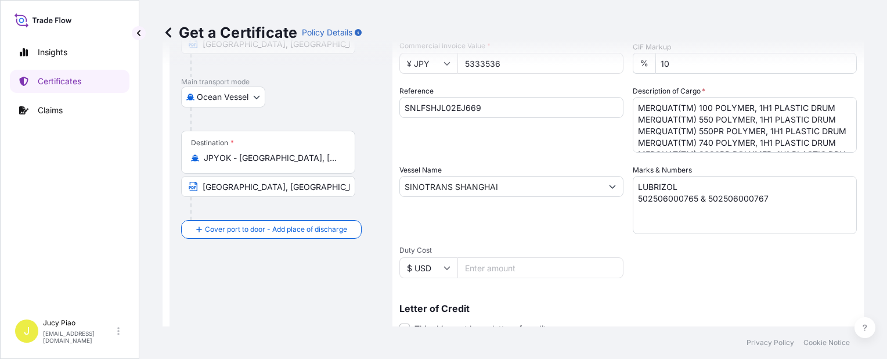
scroll to position [105, 0]
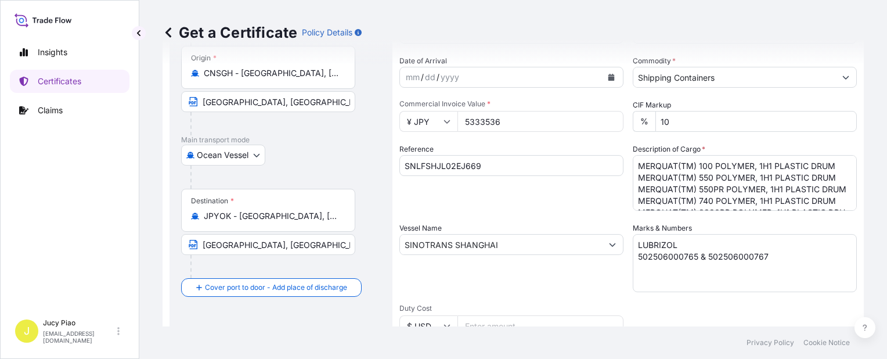
click at [501, 171] on input "SNLFSHJL02EJ669" at bounding box center [511, 165] width 224 height 21
drag, startPoint x: 510, startPoint y: 165, endPoint x: 296, endPoint y: 164, distance: 214.2
click at [296, 164] on form "Route Details Cover door to port - Add loading place Place of loading Road / [G…" at bounding box center [513, 260] width 701 height 600
paste input "78"
type input "SNLFSHJL02EJ678"
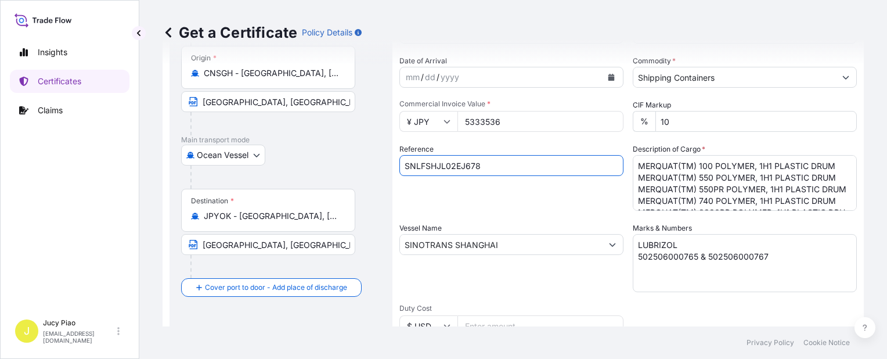
click at [455, 205] on div "Reference SNLFSHJL02EJ678" at bounding box center [511, 176] width 224 height 67
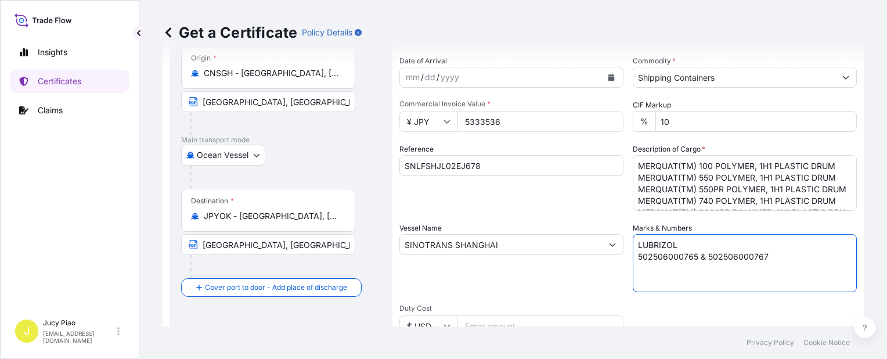
click at [765, 258] on textarea "LUBRIZOL 502506000765 & 502506000767" at bounding box center [745, 263] width 224 height 58
drag, startPoint x: 775, startPoint y: 257, endPoint x: 559, endPoint y: 207, distance: 220.9
click at [562, 210] on div "Shipment Details Issue date * [DATE] Date of Departure * [DATE] Date of Arrival…" at bounding box center [627, 243] width 457 height 553
paste textarea "8"
type textarea "LUBRIZOL 502506000768"
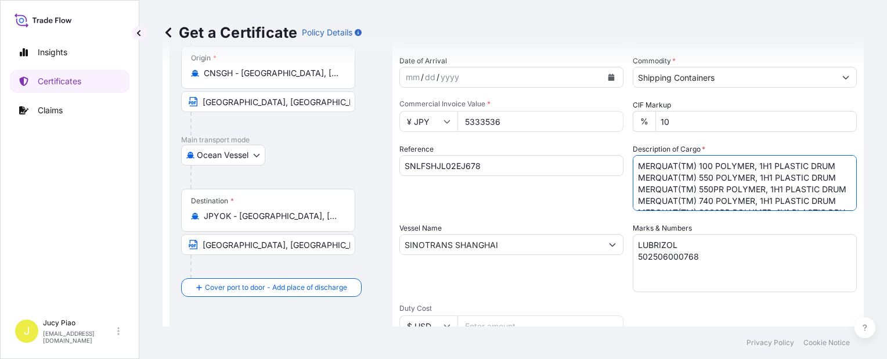
click at [652, 182] on textarea "MERQUAT(TM) 100 POLYMER, 1H1 PLASTIC DRUM MERQUAT(TM) 550 POLYMER, 1H1 PLASTIC …" at bounding box center [745, 183] width 224 height 56
drag, startPoint x: 636, startPoint y: 164, endPoint x: 708, endPoint y: 201, distance: 81.0
click at [708, 201] on textarea "MERQUAT(TM) 100 POLYMER, 1H1 PLASTIC DRUM MERQUAT(TM) 550 POLYMER, 1H1 PLASTIC …" at bounding box center [745, 183] width 224 height 56
type textarea "MERQUAT(TM) 740 POLYMER, 1H1 PLASTIC DRUM MERQUAT(TM) 3330PR POLYMER, 1H1 PLAST…"
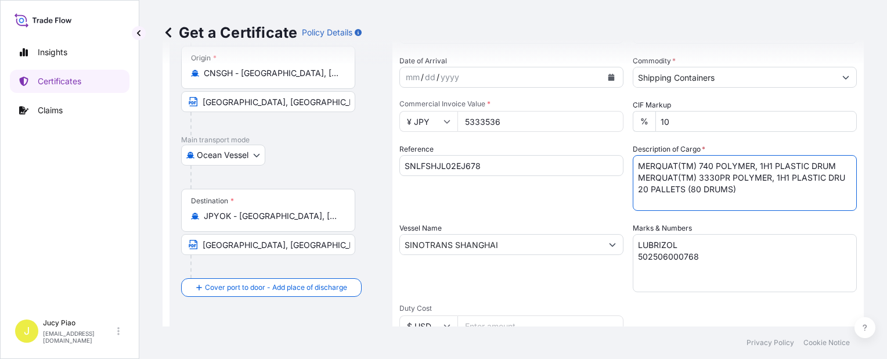
scroll to position [12, 0]
drag, startPoint x: 636, startPoint y: 163, endPoint x: 738, endPoint y: 211, distance: 112.7
click at [738, 211] on div "Shipment Details Issue date * [DATE] Date of Departure * [DATE] Date of Arrival…" at bounding box center [627, 243] width 457 height 553
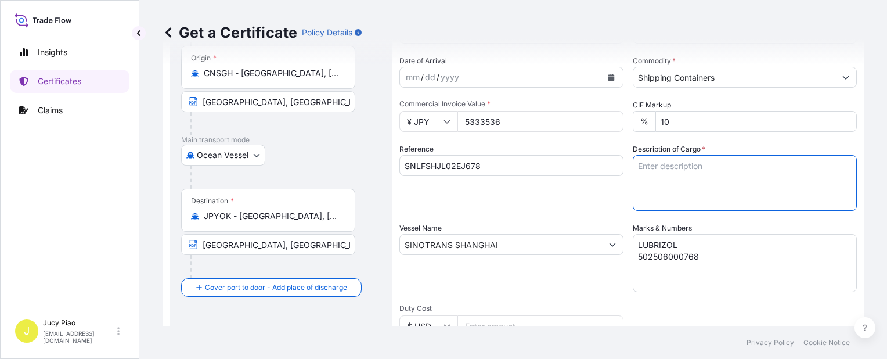
scroll to position [0, 0]
paste textarea "MERQUAT(TM) 550PR POLYMER, 1H1 PLASTIC DRUM 20 PALLETS (80 DRUMS)"
click at [633, 176] on textarea "MERQUAT(TM) 100 POLYMER, 1H1 PLASTIC DRUM MERQUAT(TM) 550 POLYMER, 1H1 PLASTIC …" at bounding box center [745, 183] width 224 height 56
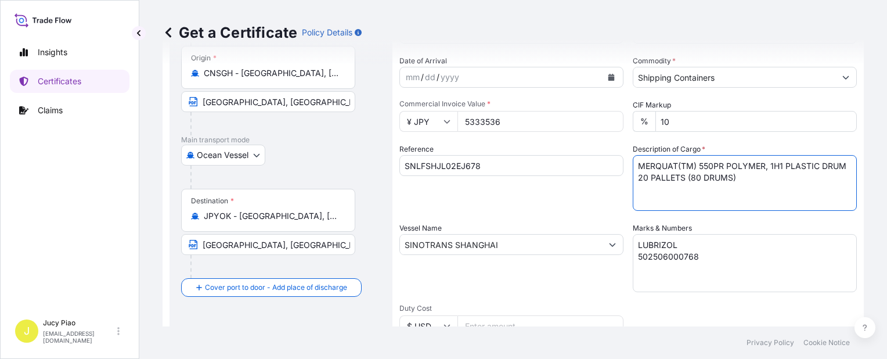
type textarea "MERQUAT(TM) 550PR POLYMER, 1H1 PLASTIC DRUM 20 PALLETS (80 DRUMS)"
click at [566, 197] on div "Reference SNLFSHJL02EJ678" at bounding box center [511, 176] width 224 height 67
click at [543, 198] on div "Reference SNLFSHJL02EJ678" at bounding box center [511, 176] width 224 height 67
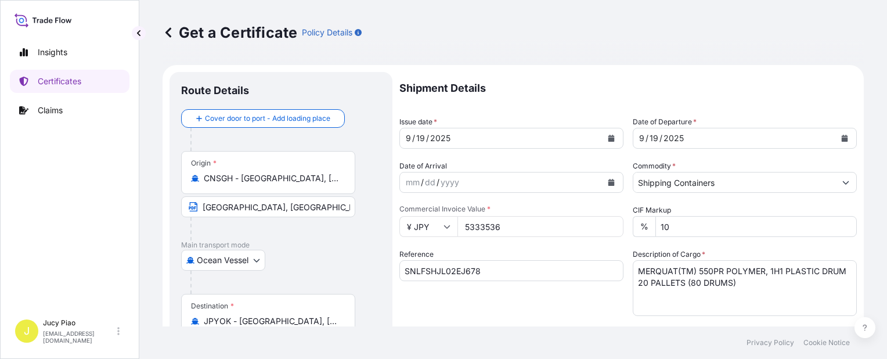
click at [521, 225] on input "5333536" at bounding box center [540, 226] width 166 height 21
drag, startPoint x: 511, startPoint y: 230, endPoint x: 358, endPoint y: 225, distance: 153.9
click at [353, 226] on form "Route Details Cover door to port - Add loading place Place of loading Road / [G…" at bounding box center [513, 365] width 701 height 600
paste input "2608000"
type input "2608000"
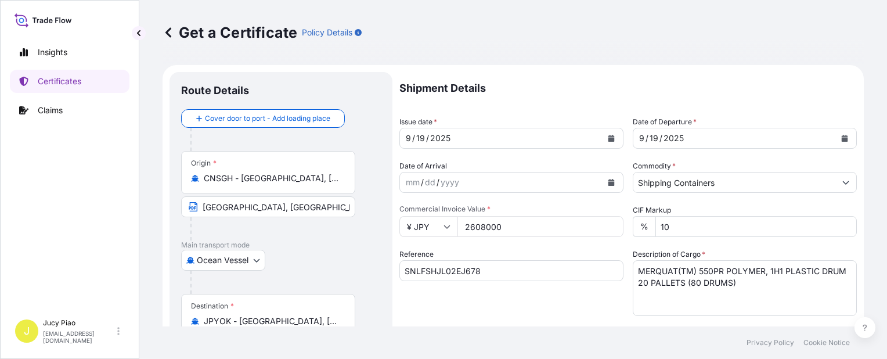
click at [496, 255] on div "Reference SNLFSHJL02EJ678" at bounding box center [511, 281] width 224 height 67
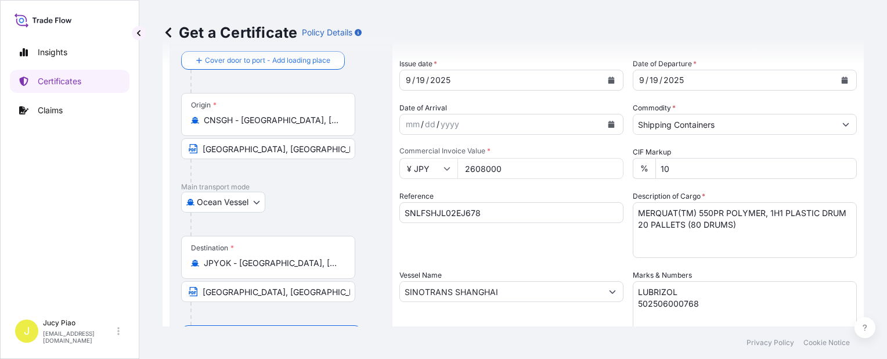
click at [572, 263] on div "Shipment Details Issue date * [DATE] Date of Departure * [DATE] Date of Arrival…" at bounding box center [627, 290] width 457 height 553
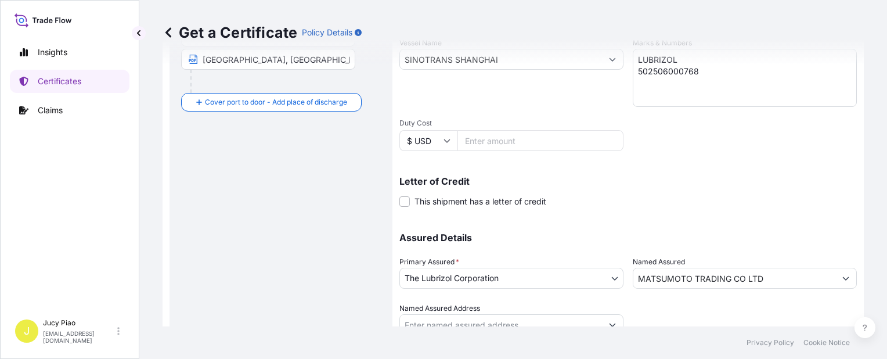
scroll to position [337, 0]
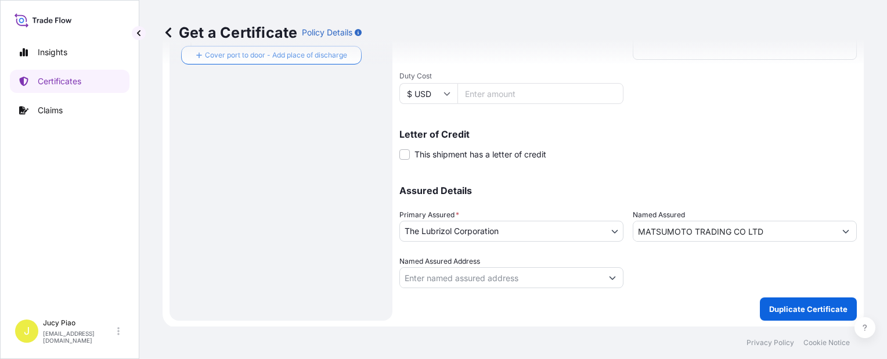
click at [701, 302] on div "Shipment Details Issue date * [DATE] Date of Departure * [DATE] Date of Arrival…" at bounding box center [627, 28] width 457 height 586
click at [760, 298] on button "Duplicate Certificate" at bounding box center [808, 308] width 97 height 23
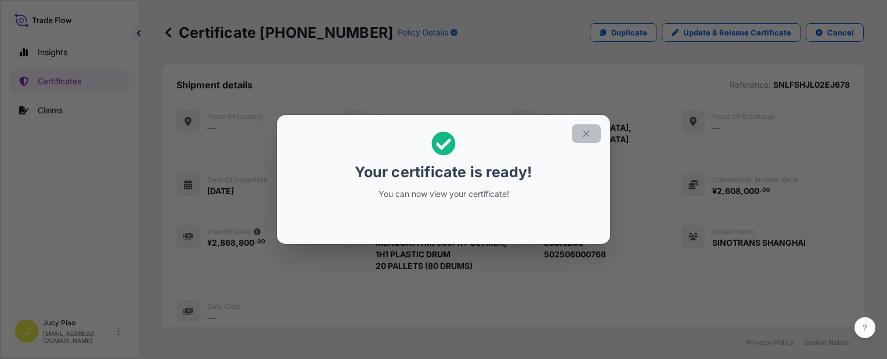
click at [588, 136] on icon "button" at bounding box center [586, 133] width 6 height 6
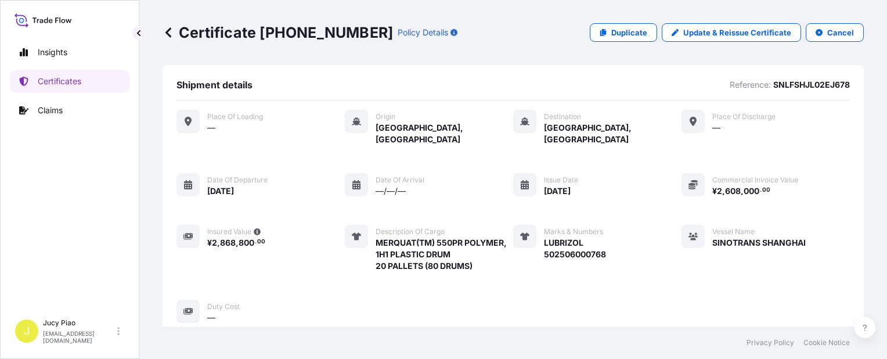
click at [623, 158] on div "Place of Loading — Origin [GEOGRAPHIC_DATA], [GEOGRAPHIC_DATA] Destination [GEO…" at bounding box center [512, 217] width 673 height 214
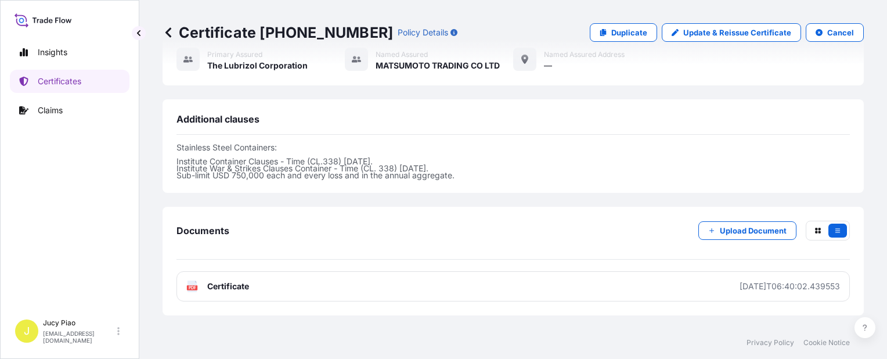
scroll to position [393, 0]
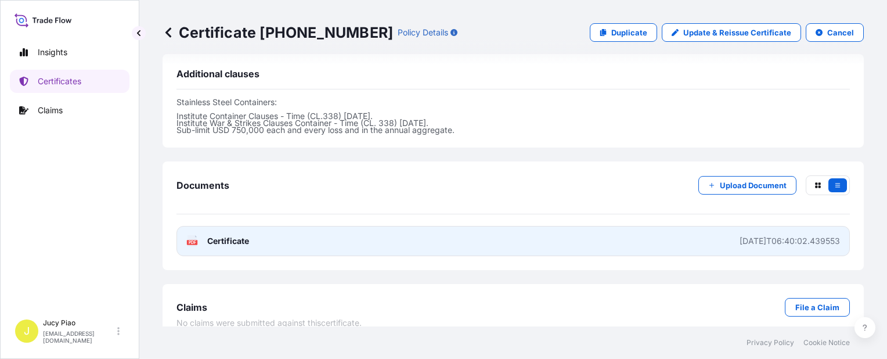
click at [596, 226] on link "PDF Certificate [DATE]T06:40:02.439553" at bounding box center [512, 241] width 673 height 30
